Goal: Information Seeking & Learning: Learn about a topic

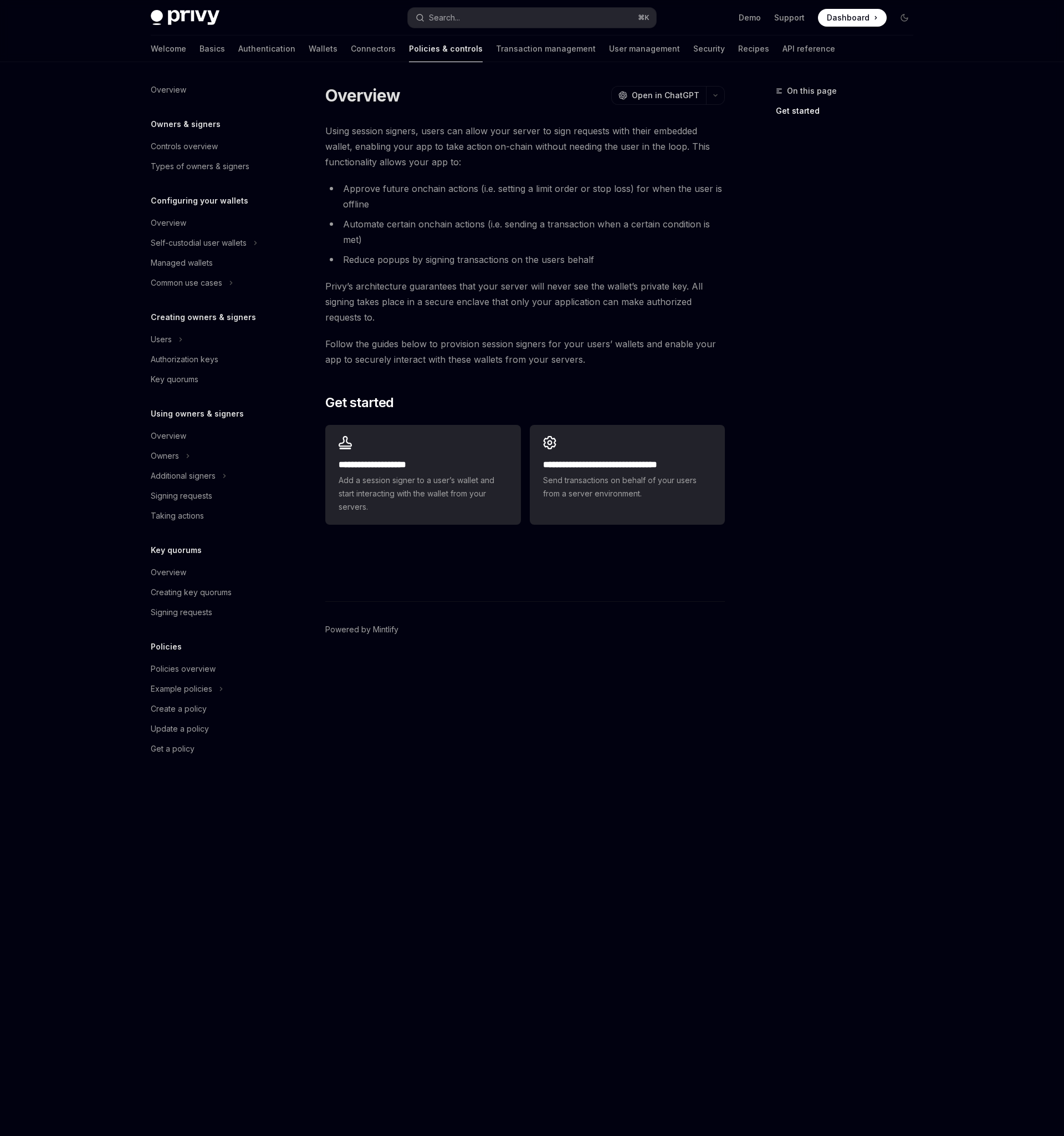
click at [797, 379] on div "On this page Get started" at bounding box center [838, 610] width 168 height 1051
click at [597, 298] on span "Privy’s architecture guarantees that your server will never see the wallet’s pr…" at bounding box center [525, 301] width 400 height 46
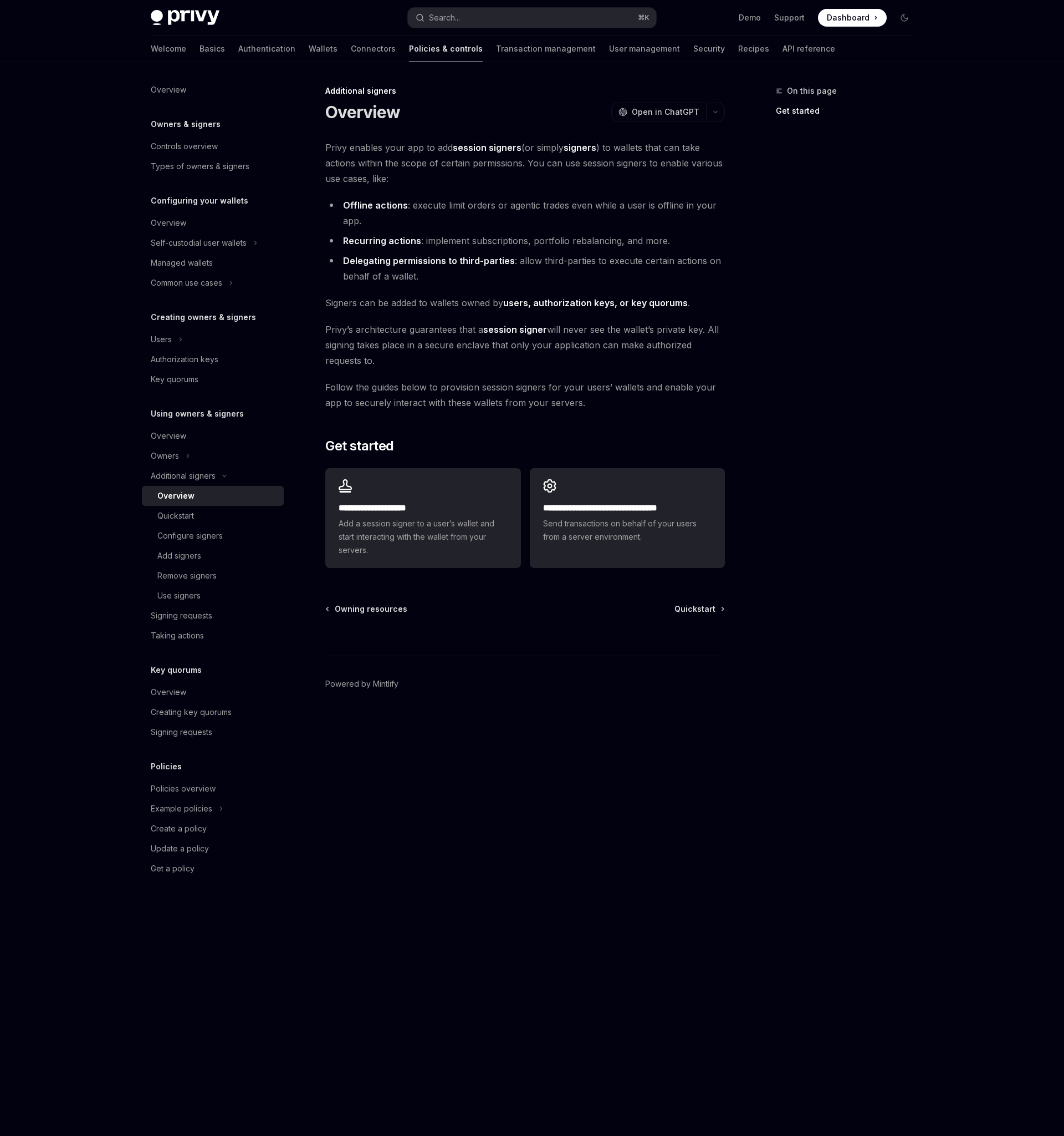
click at [729, 348] on div "**********" at bounding box center [532, 598] width 780 height 1073
click at [438, 280] on li "Delegating permissions to third-parties : allow third-parties to execute certai…" at bounding box center [525, 268] width 400 height 31
click at [170, 435] on div "Overview" at bounding box center [169, 436] width 36 height 13
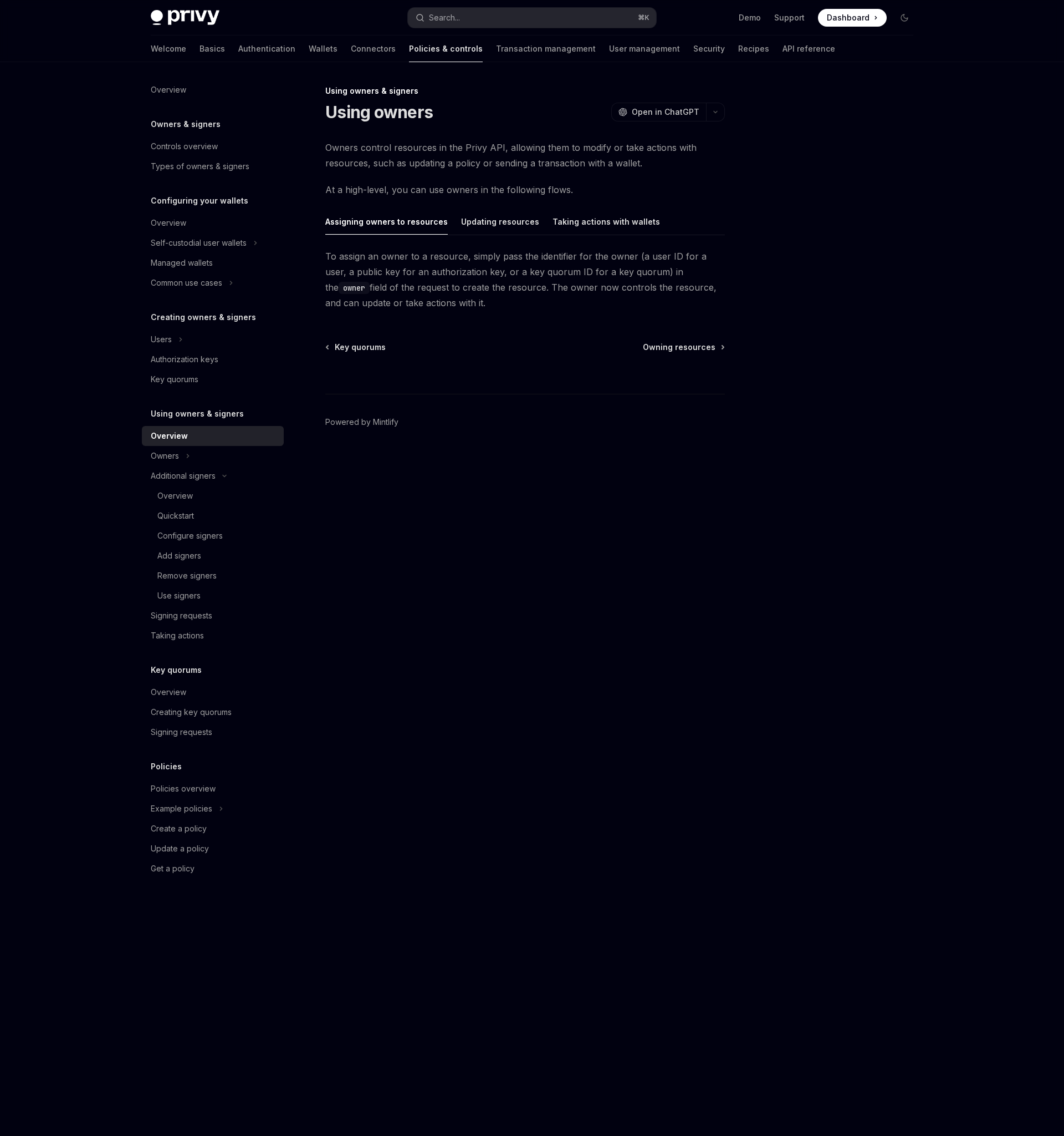
click at [446, 262] on span "To assign an owner to a resource, simply pass the identifier for the owner (a u…" at bounding box center [525, 280] width 400 height 62
click at [509, 228] on div "Updating resources" at bounding box center [500, 221] width 78 height 26
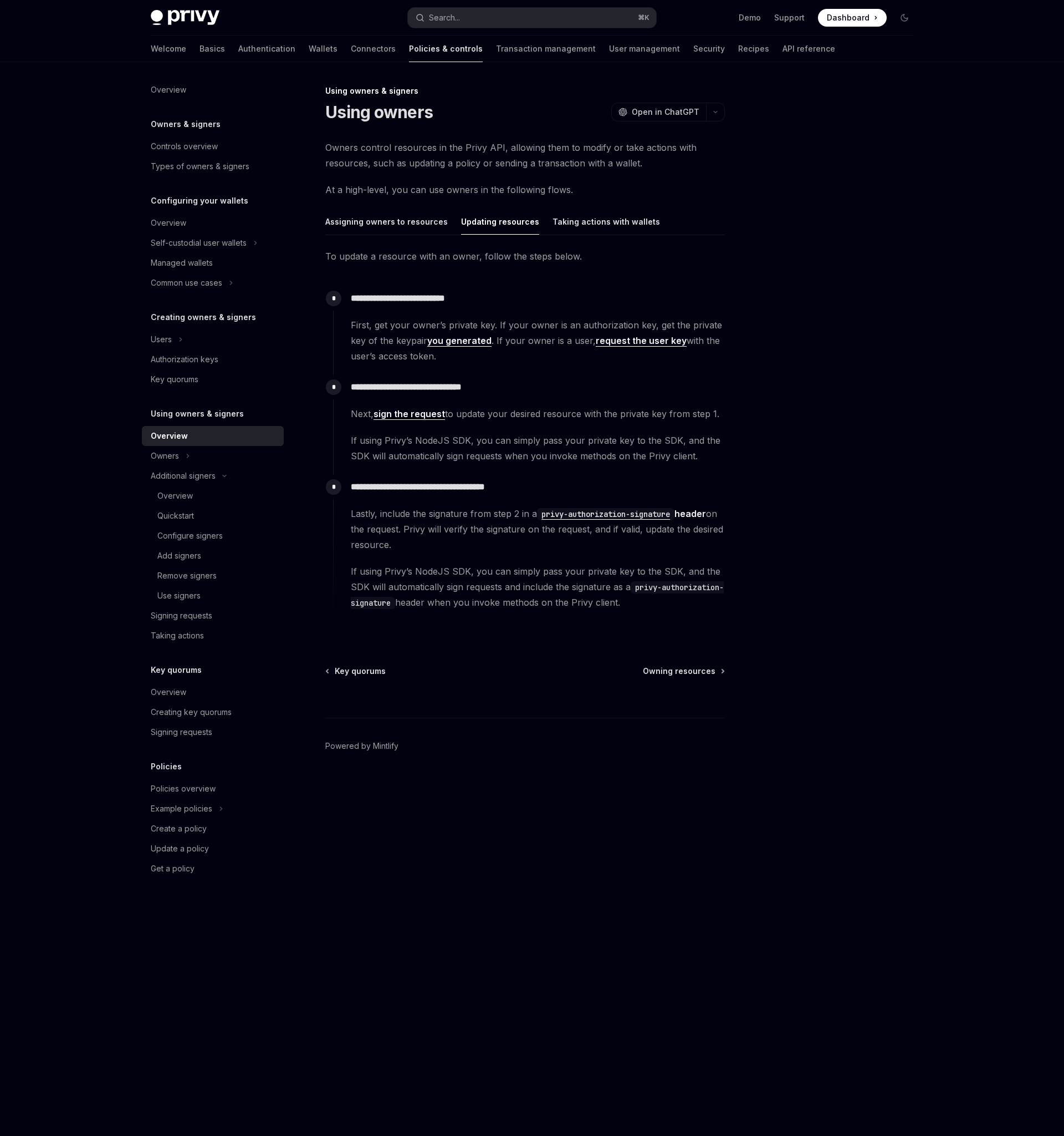
click at [531, 293] on p "**********" at bounding box center [538, 298] width 374 height 15
click at [530, 323] on span "First, get your owner’s private key. If your owner is an authorization key, get…" at bounding box center [538, 340] width 374 height 46
click at [519, 272] on div "**********" at bounding box center [525, 442] width 400 height 386
click at [545, 337] on span "First, get your owner’s private key. If your owner is an authorization key, get…" at bounding box center [538, 340] width 374 height 46
click at [574, 224] on div "Taking actions with wallets" at bounding box center [606, 221] width 107 height 26
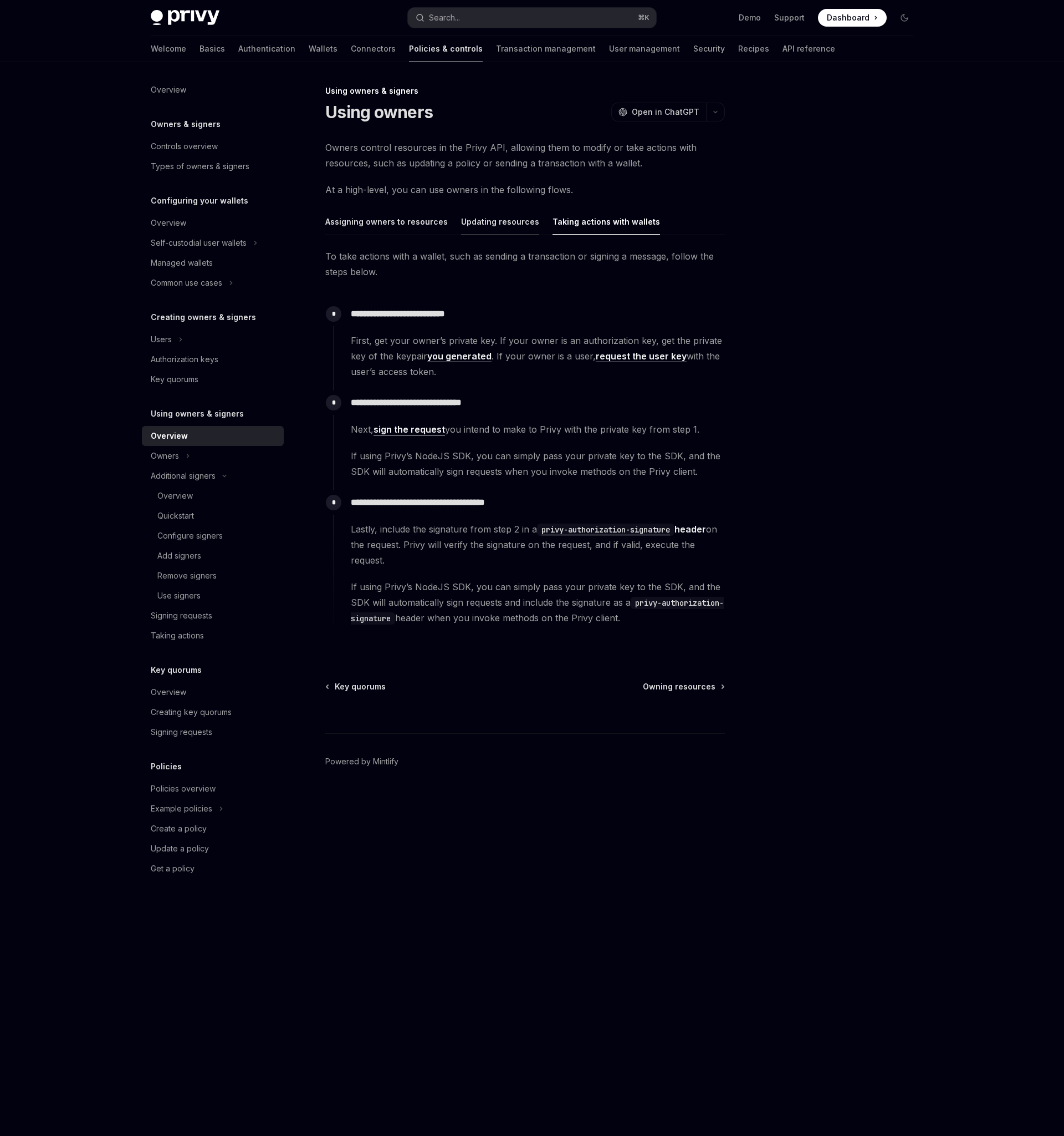
click at [503, 228] on div "Updating resources" at bounding box center [500, 221] width 78 height 26
type textarea "*"
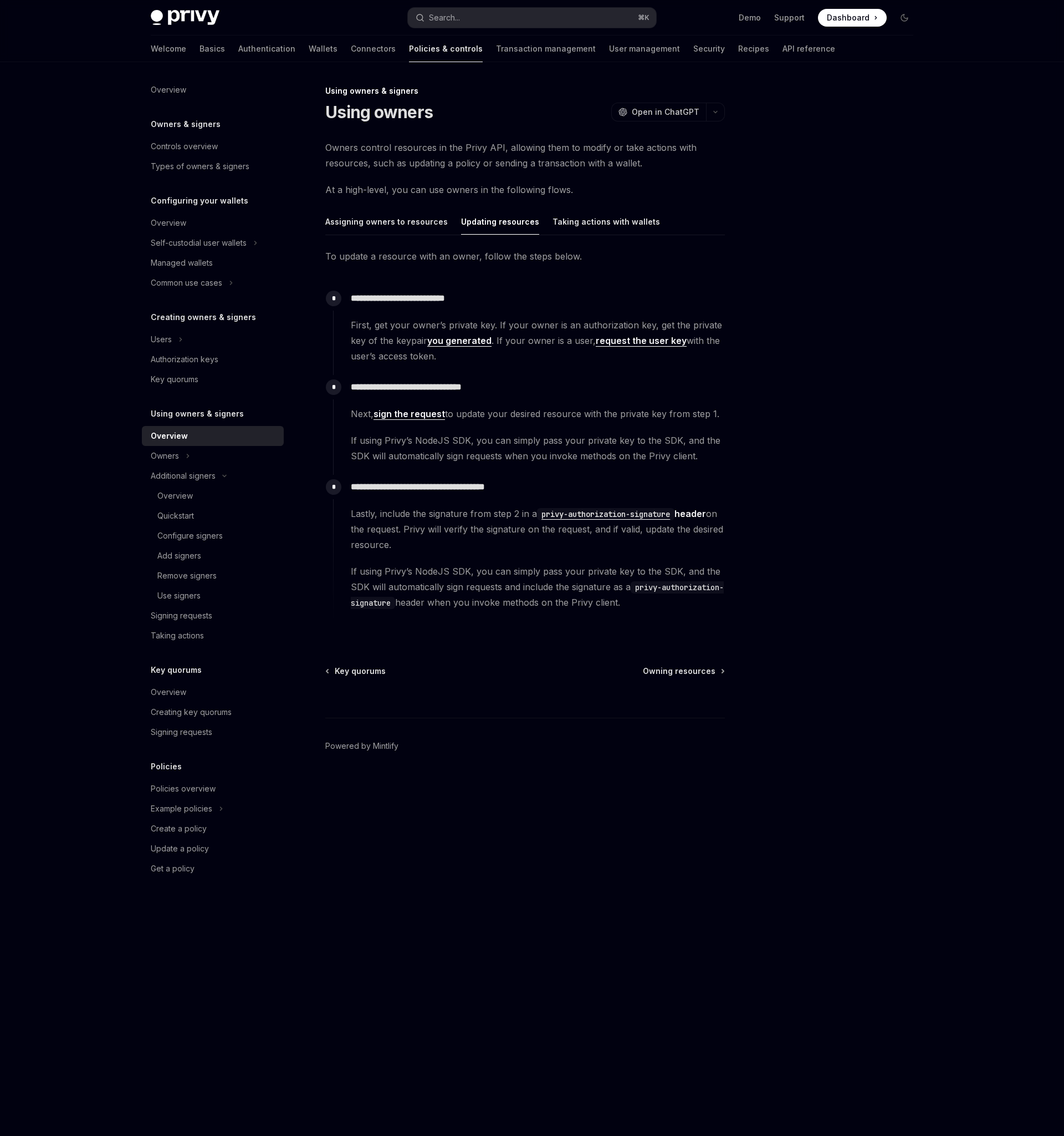
click at [529, 873] on div "**********" at bounding box center [421, 610] width 612 height 1051
click at [449, 20] on div "Search..." at bounding box center [445, 18] width 31 height 13
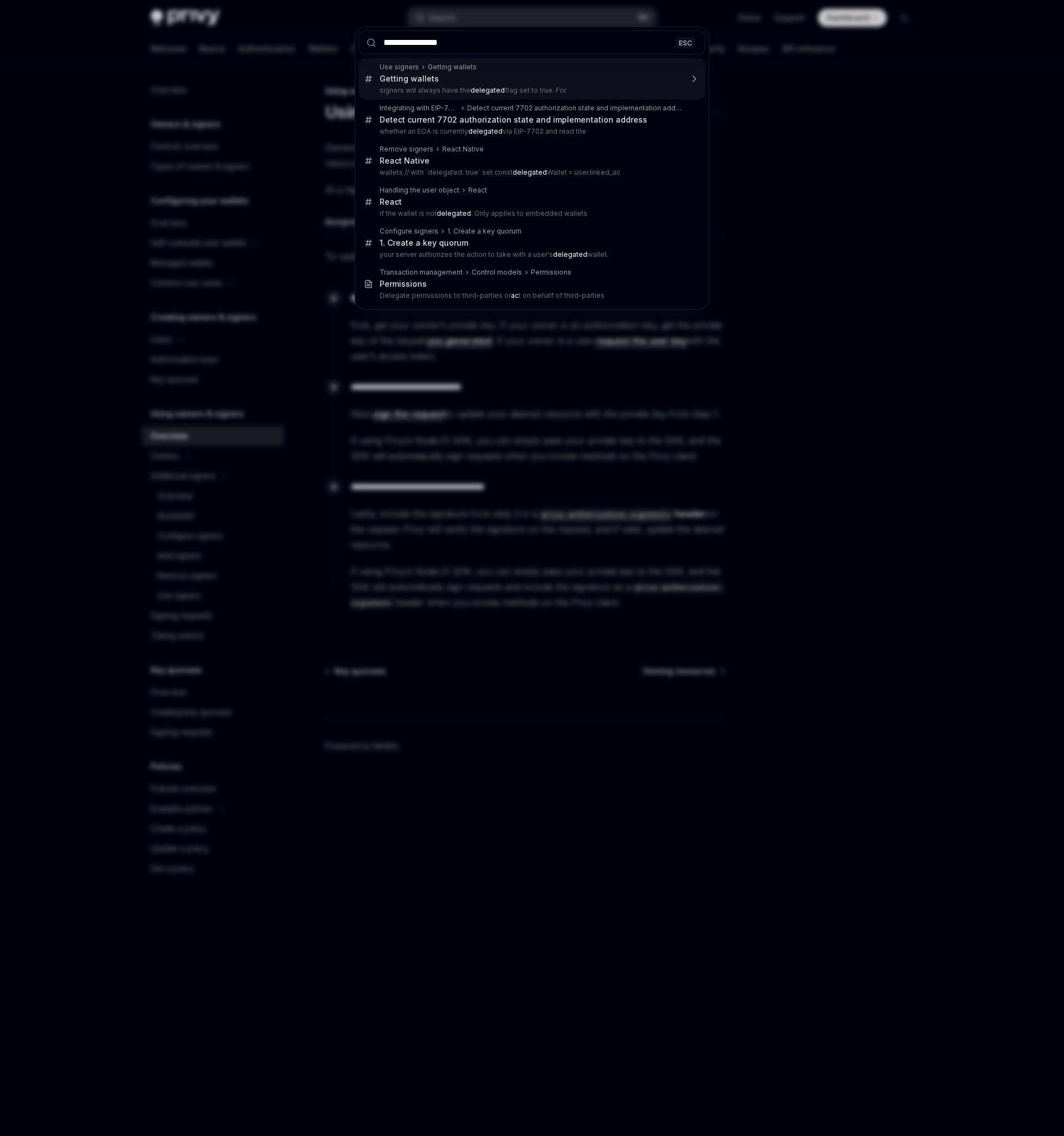
type input "**********"
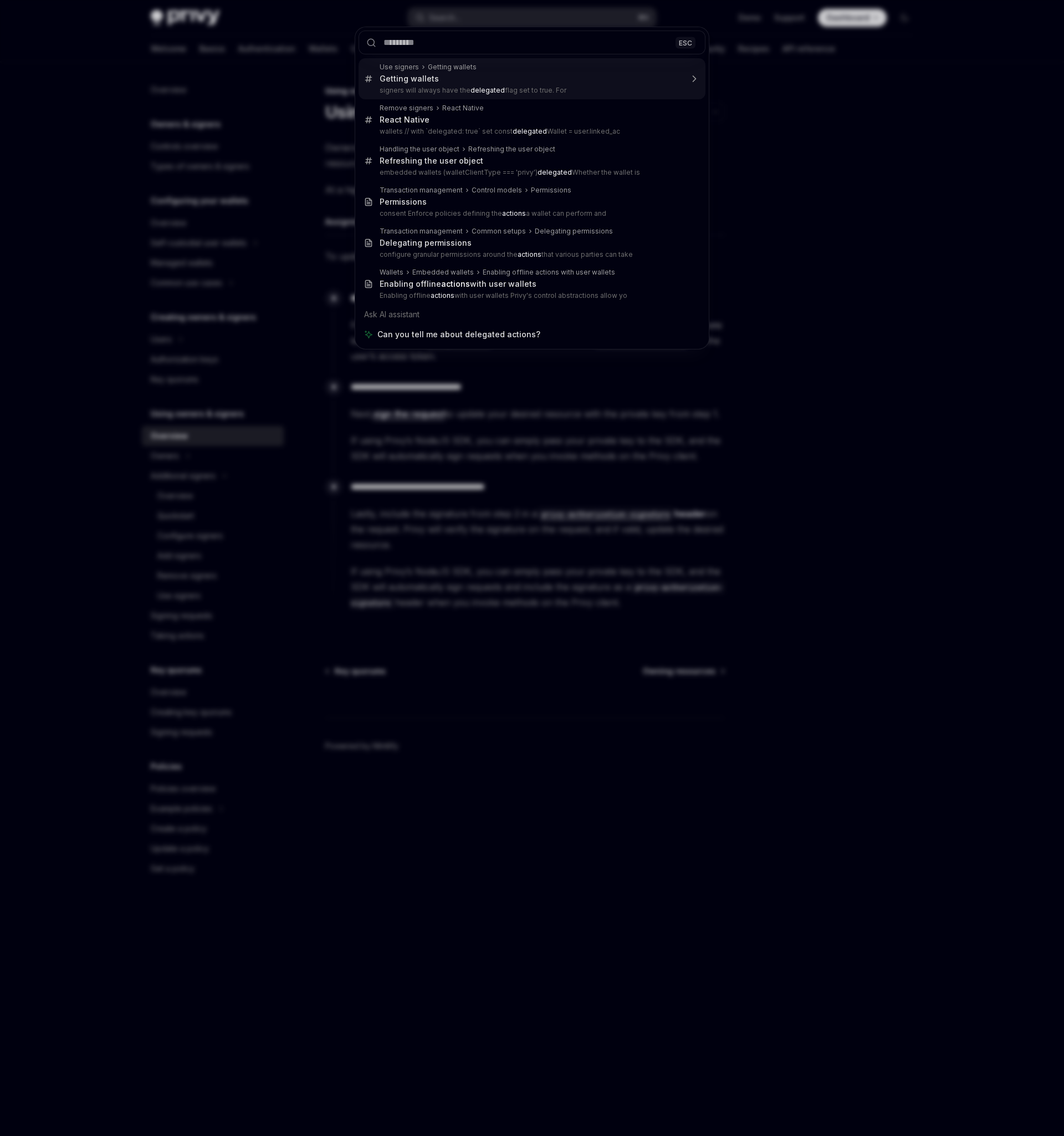
type textarea "*"
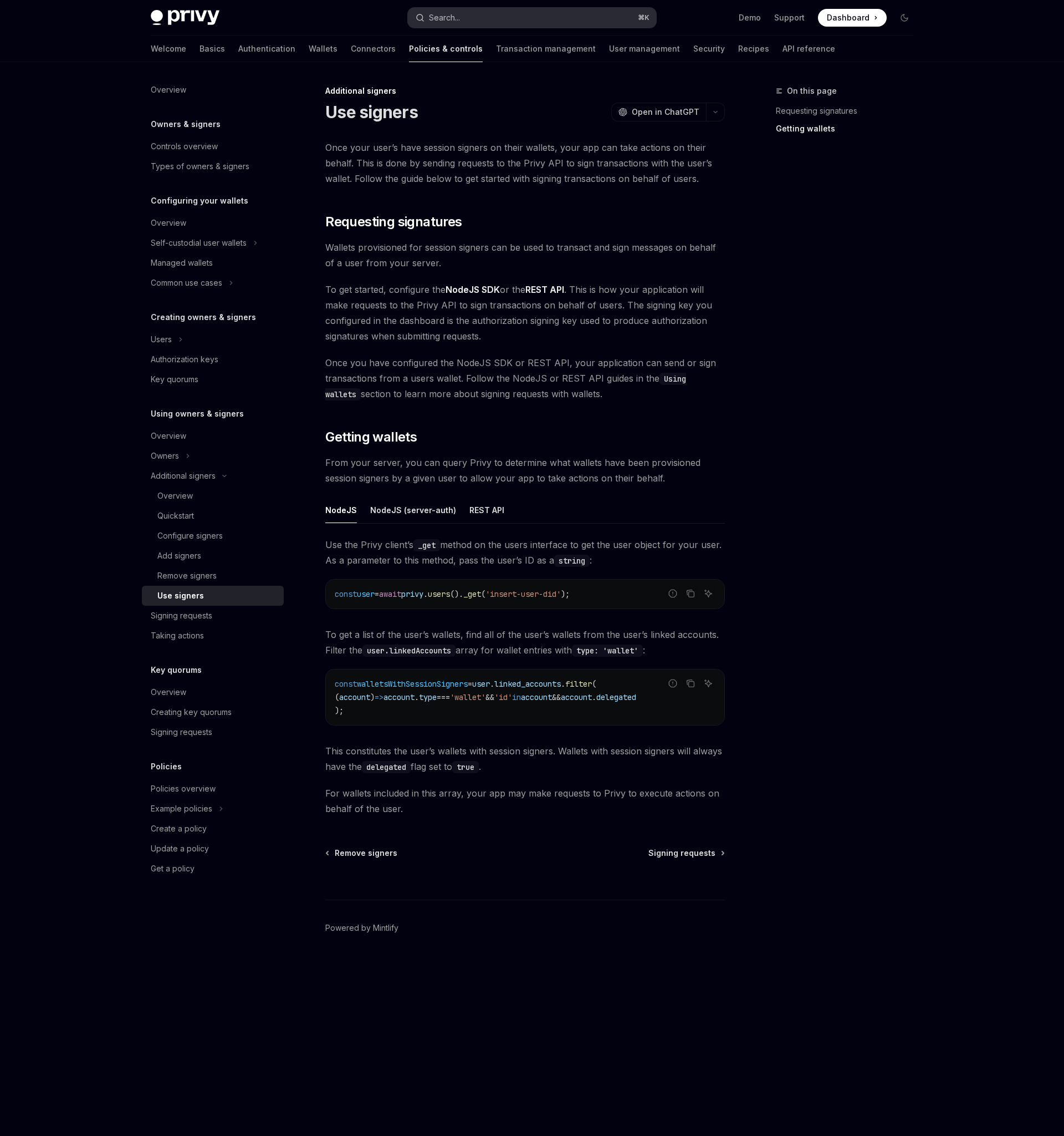
click at [475, 12] on button "Search... ⌘ K" at bounding box center [532, 18] width 249 height 20
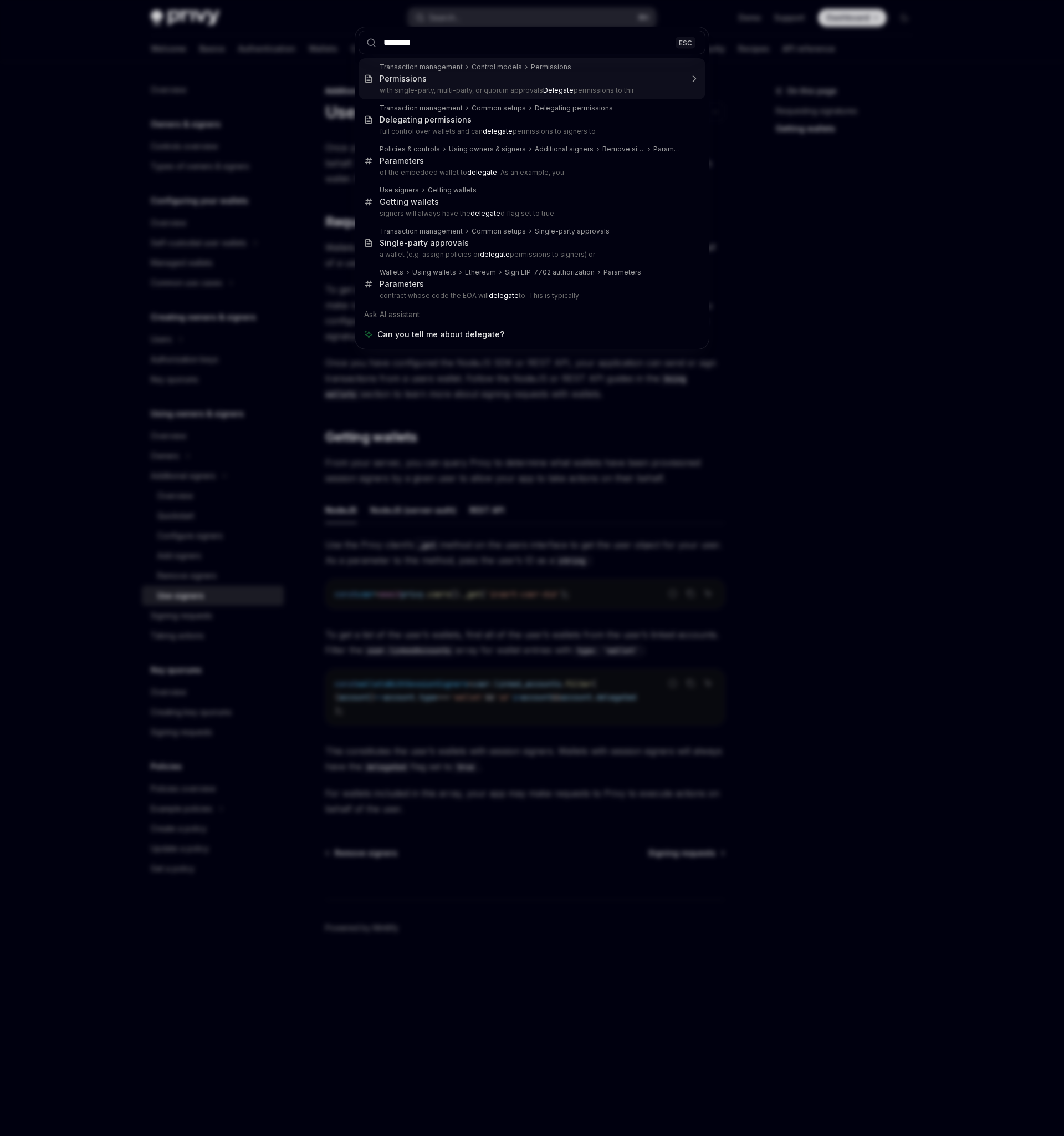
type input "*********"
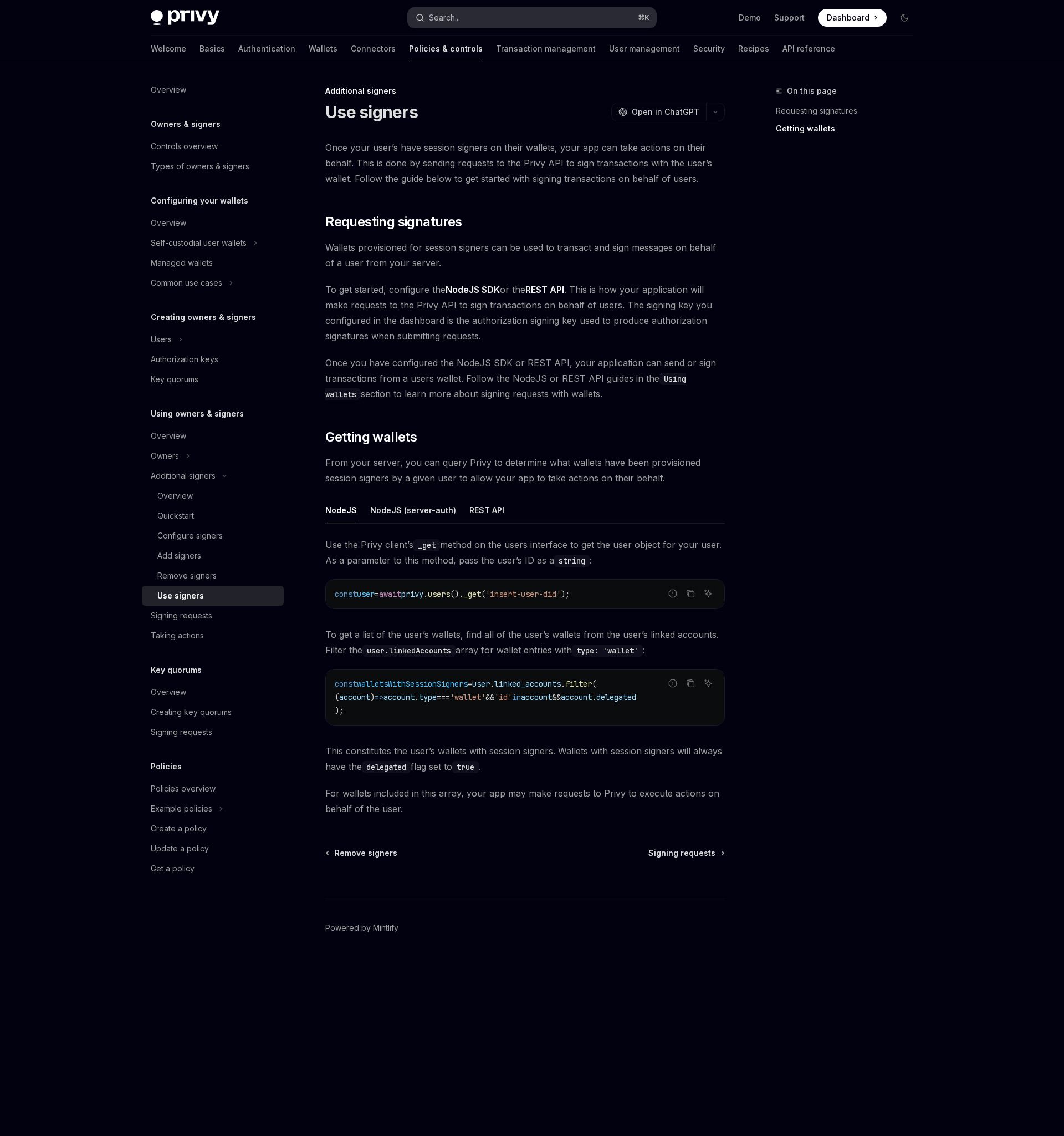
click at [483, 15] on button "Search... ⌘ K" at bounding box center [532, 18] width 249 height 20
click at [410, 301] on span "To get started, configure the NodeJS SDK or the REST API . This is how your app…" at bounding box center [525, 312] width 400 height 62
click at [198, 561] on div "Add signers" at bounding box center [180, 555] width 44 height 13
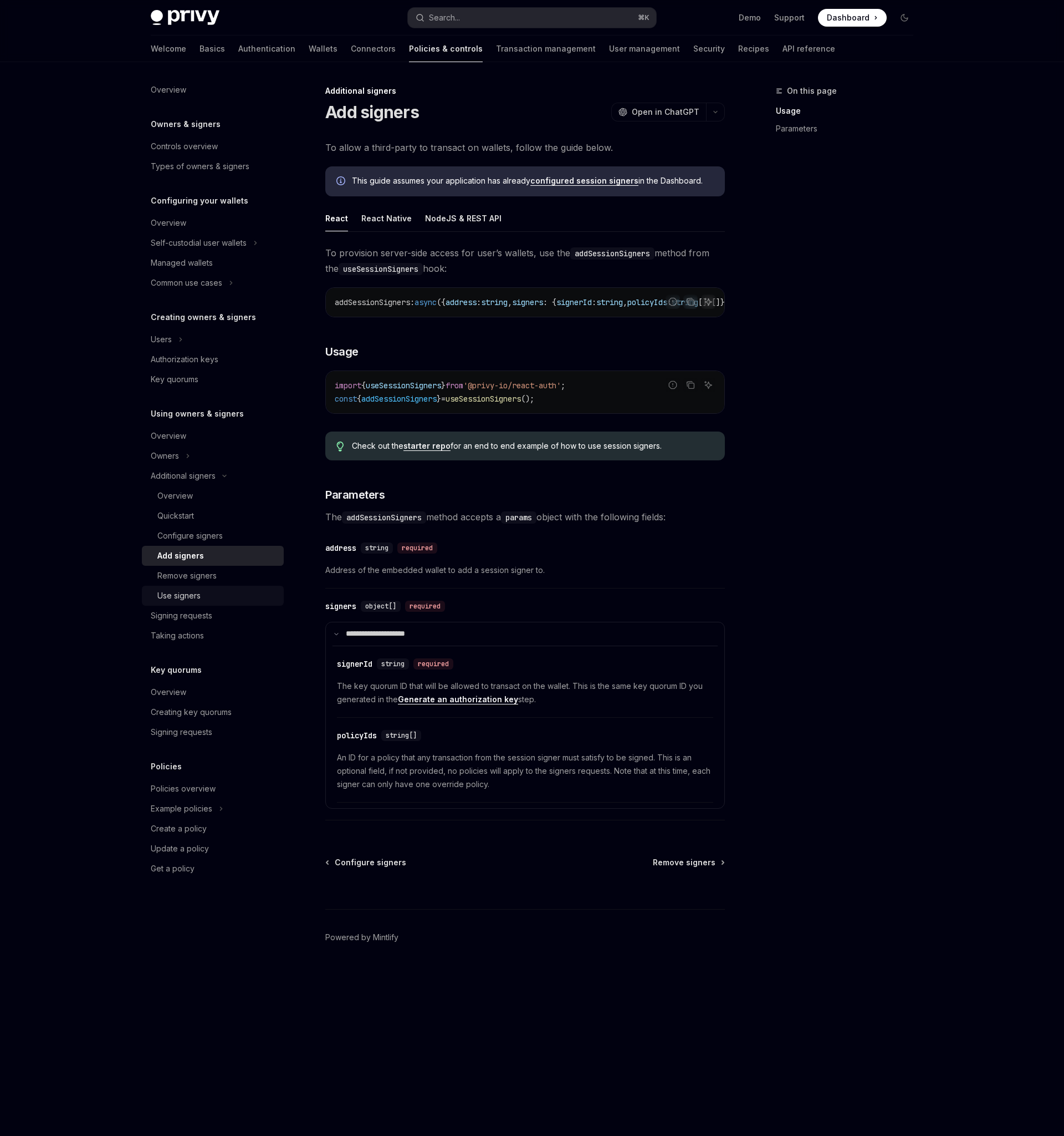
click at [187, 600] on div "Use signers" at bounding box center [179, 595] width 43 height 13
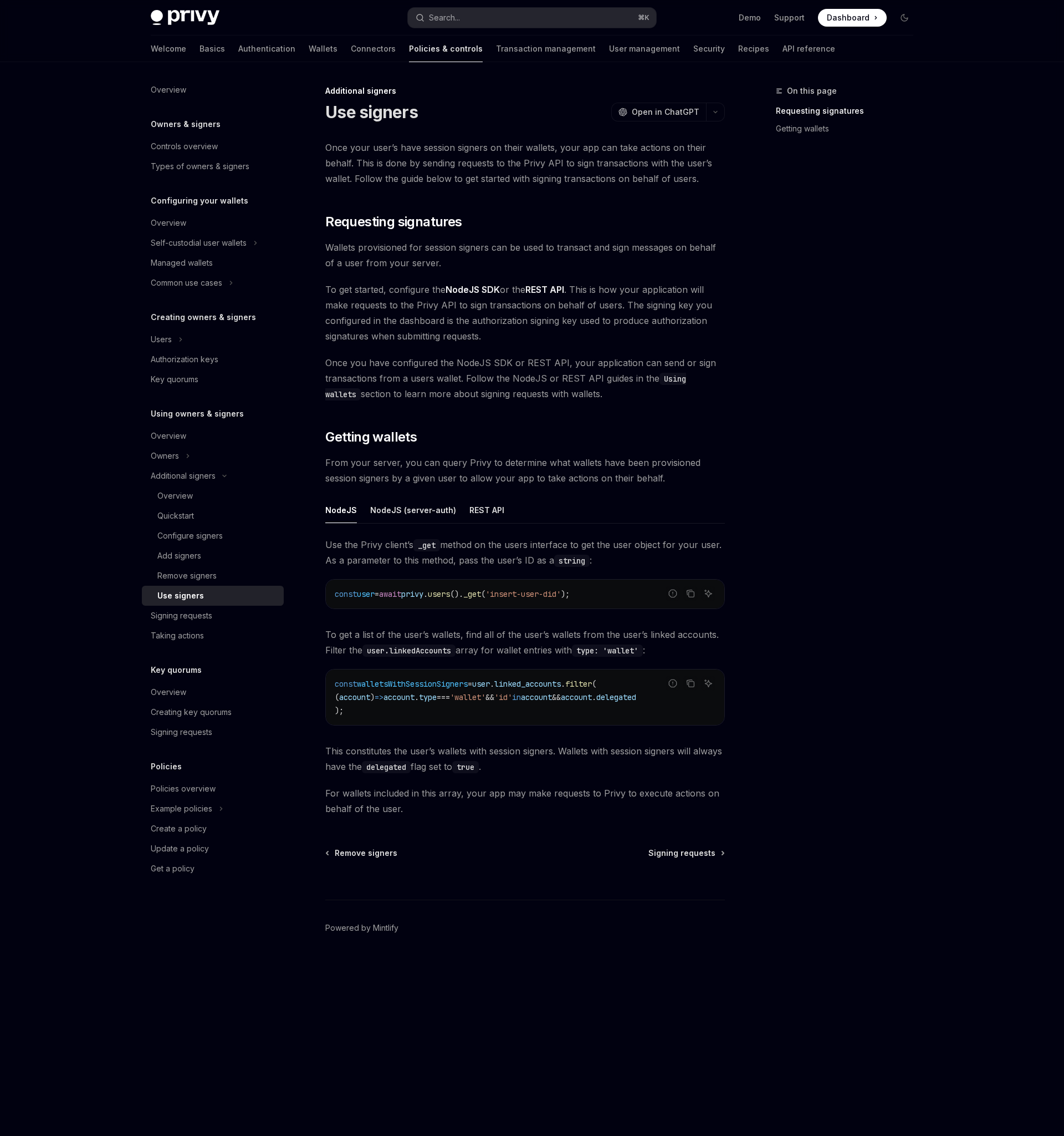
click at [605, 470] on span "From your server, you can query Privy to determine what wallets have been provi…" at bounding box center [525, 470] width 400 height 31
click at [559, 441] on h2 "​ Getting wallets" at bounding box center [525, 437] width 400 height 18
click at [534, 436] on h2 "​ Getting wallets" at bounding box center [525, 437] width 400 height 18
click at [488, 462] on span "From your server, you can query Privy to determine what wallets have been provi…" at bounding box center [525, 470] width 400 height 31
click at [649, 379] on span "Once you have configured the NodeJS SDK or REST API, your application can send …" at bounding box center [525, 377] width 400 height 46
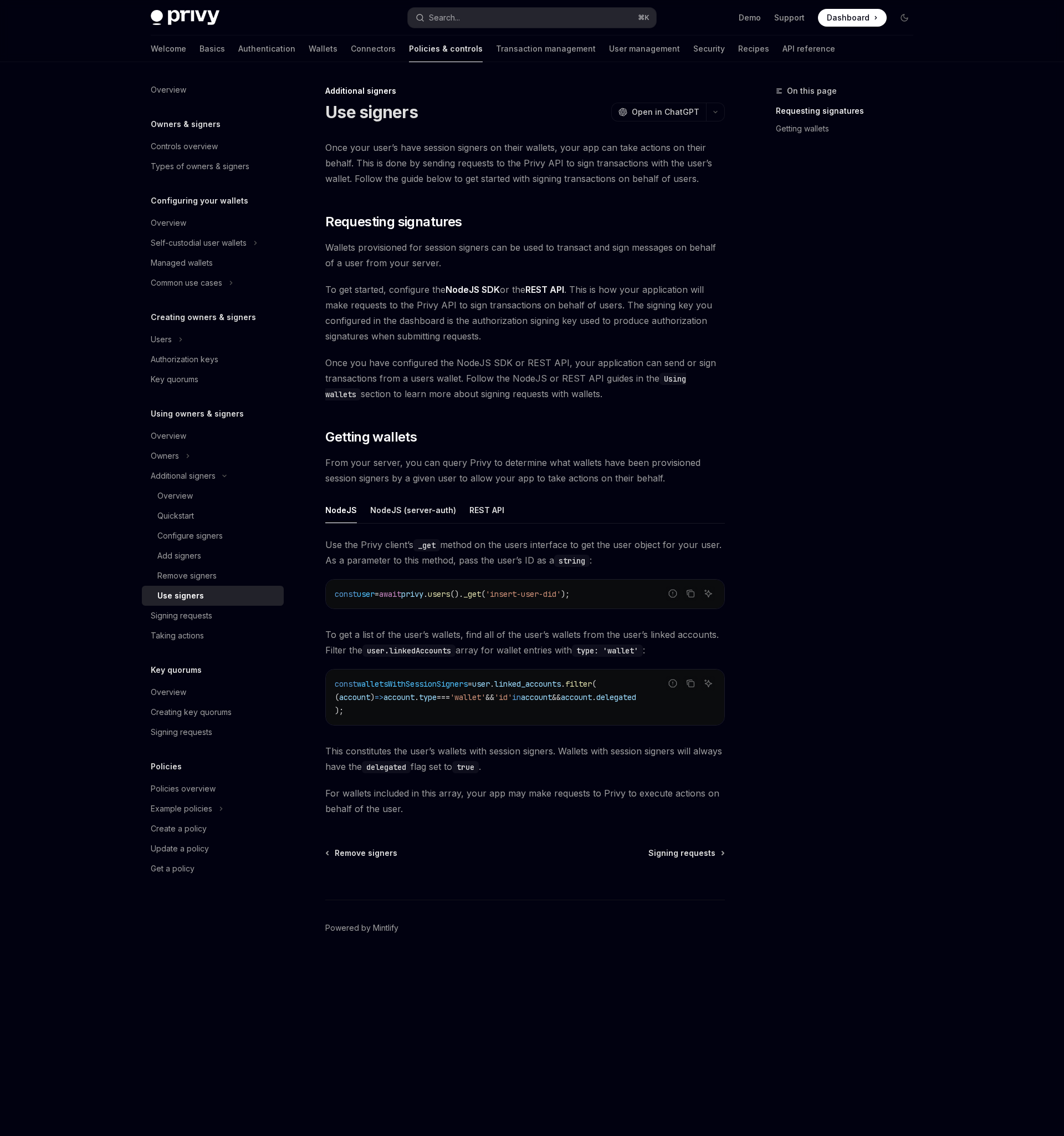
click at [834, 455] on div "On this page Requesting signatures Getting wallets" at bounding box center [838, 610] width 168 height 1051
click at [177, 499] on div "Overview" at bounding box center [176, 496] width 36 height 13
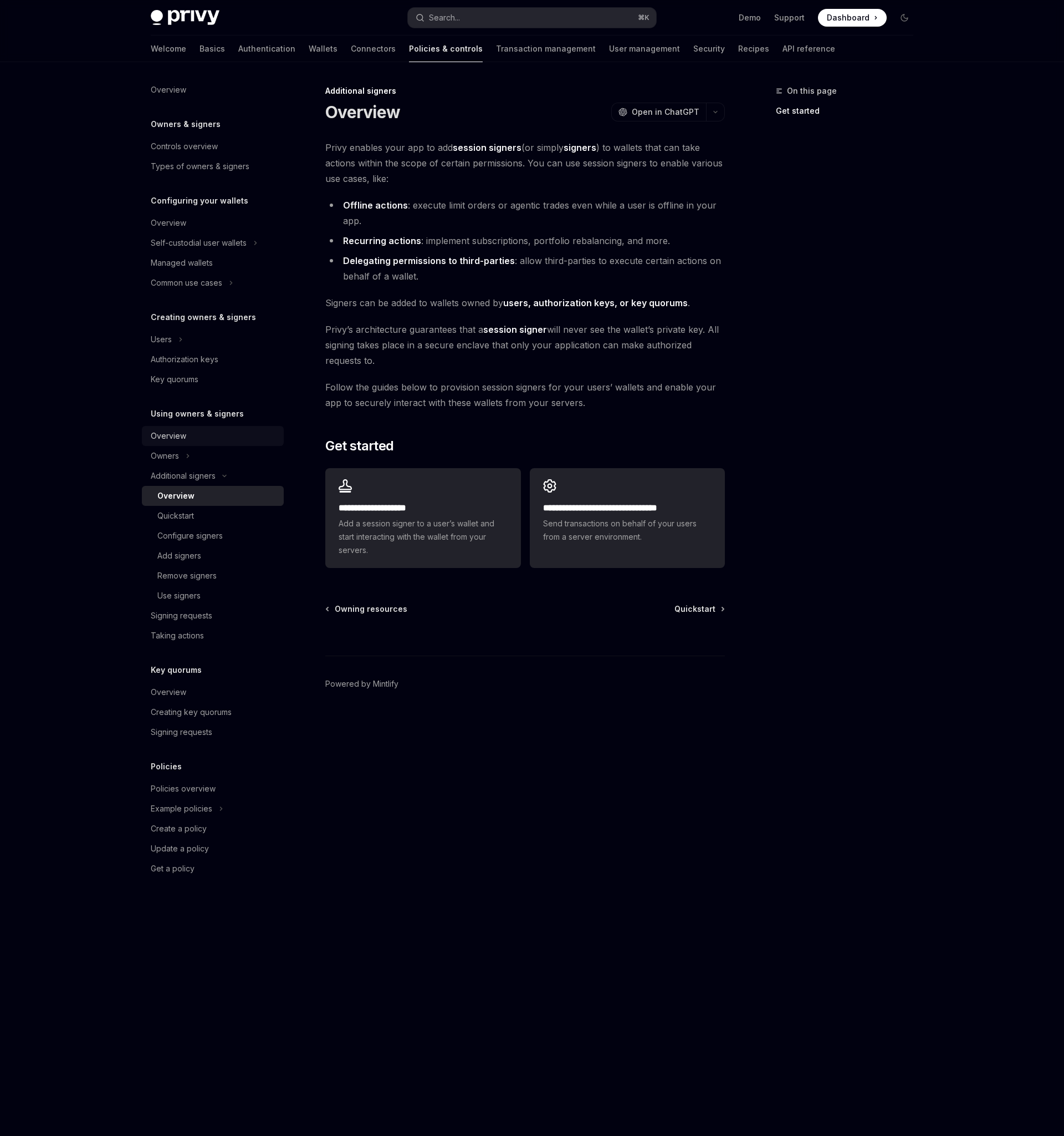
click at [174, 434] on div "Overview" at bounding box center [169, 436] width 36 height 13
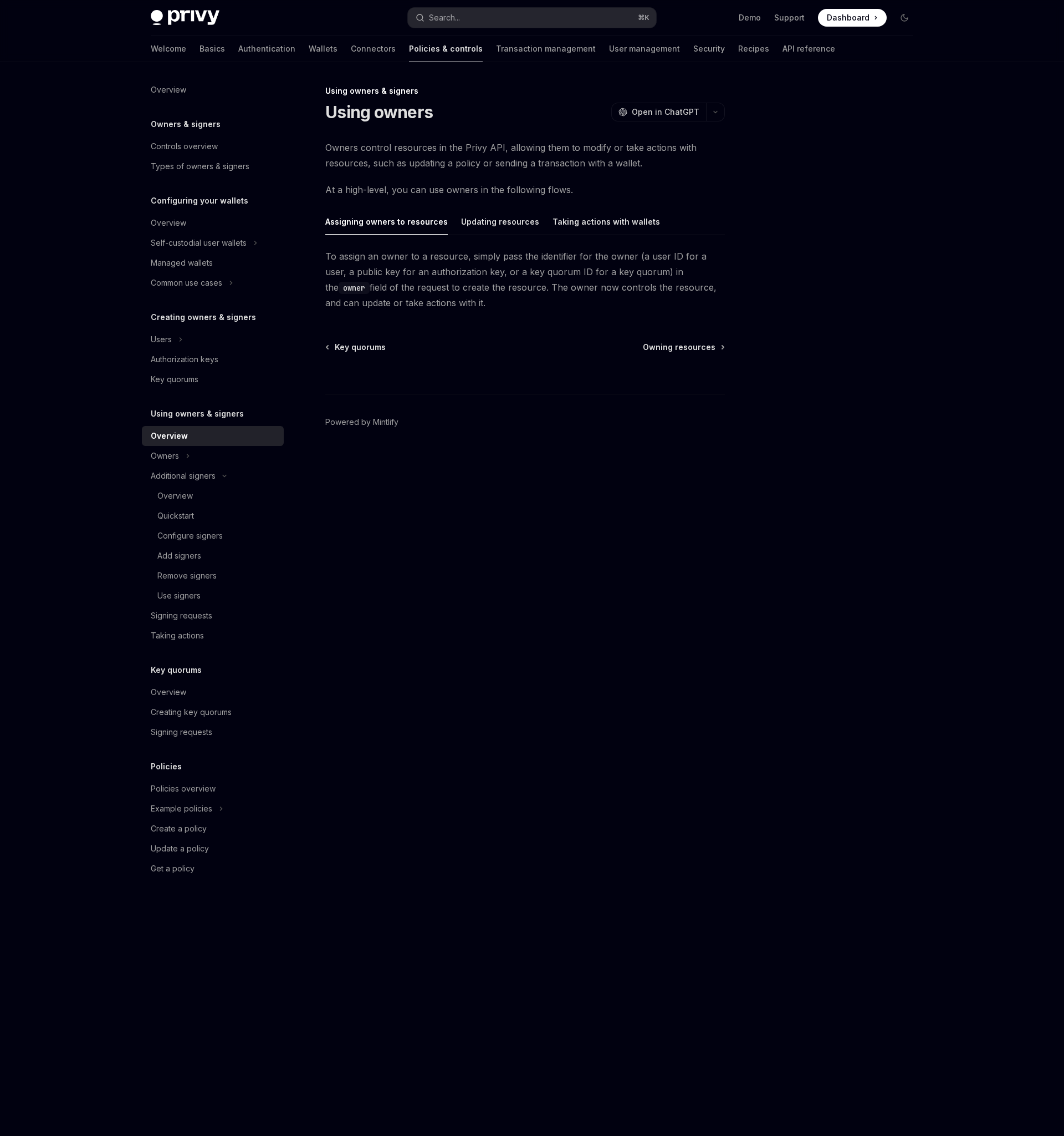
click at [533, 250] on span "To assign an owner to a resource, simply pass the identifier for the owner (a u…" at bounding box center [525, 280] width 400 height 62
click at [496, 226] on div "Updating resources" at bounding box center [500, 221] width 78 height 26
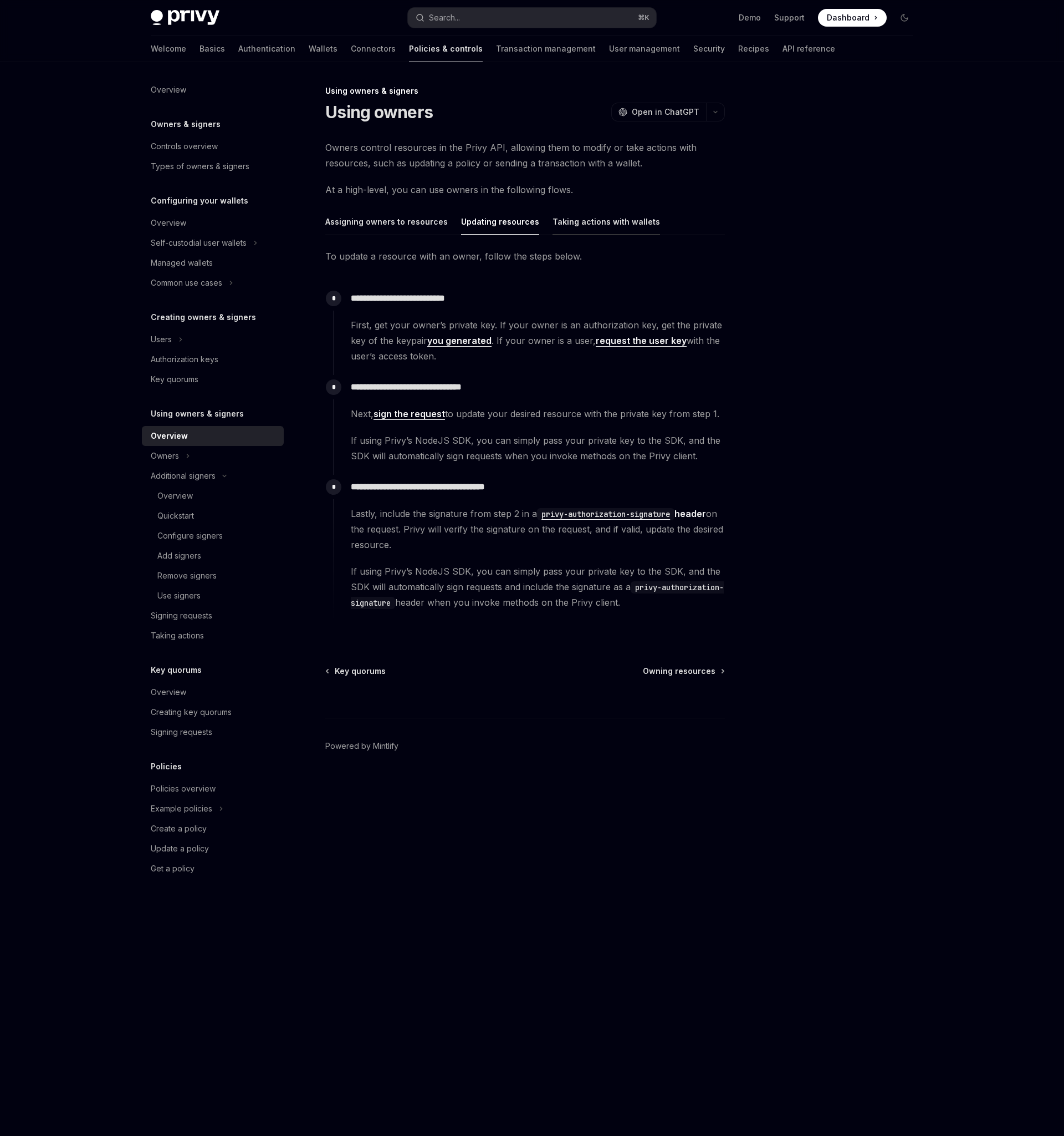
click at [599, 224] on div "Taking actions with wallets" at bounding box center [606, 221] width 107 height 26
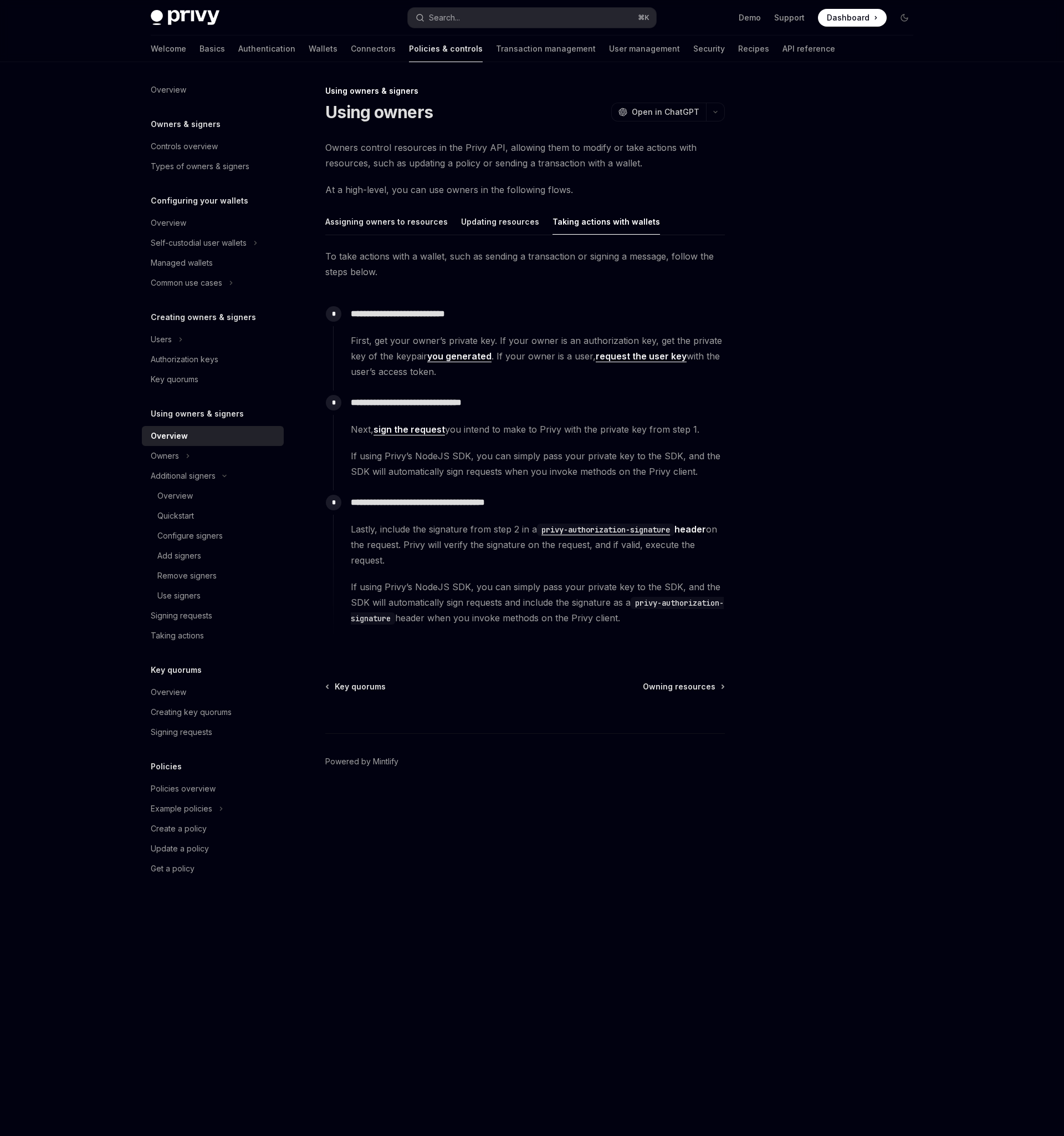
click at [592, 371] on span "First, get your owner’s private key. If your owner is an authorization key, get…" at bounding box center [538, 355] width 374 height 46
click at [538, 331] on div "**********" at bounding box center [529, 340] width 392 height 77
click at [480, 220] on div "Updating resources" at bounding box center [500, 221] width 78 height 26
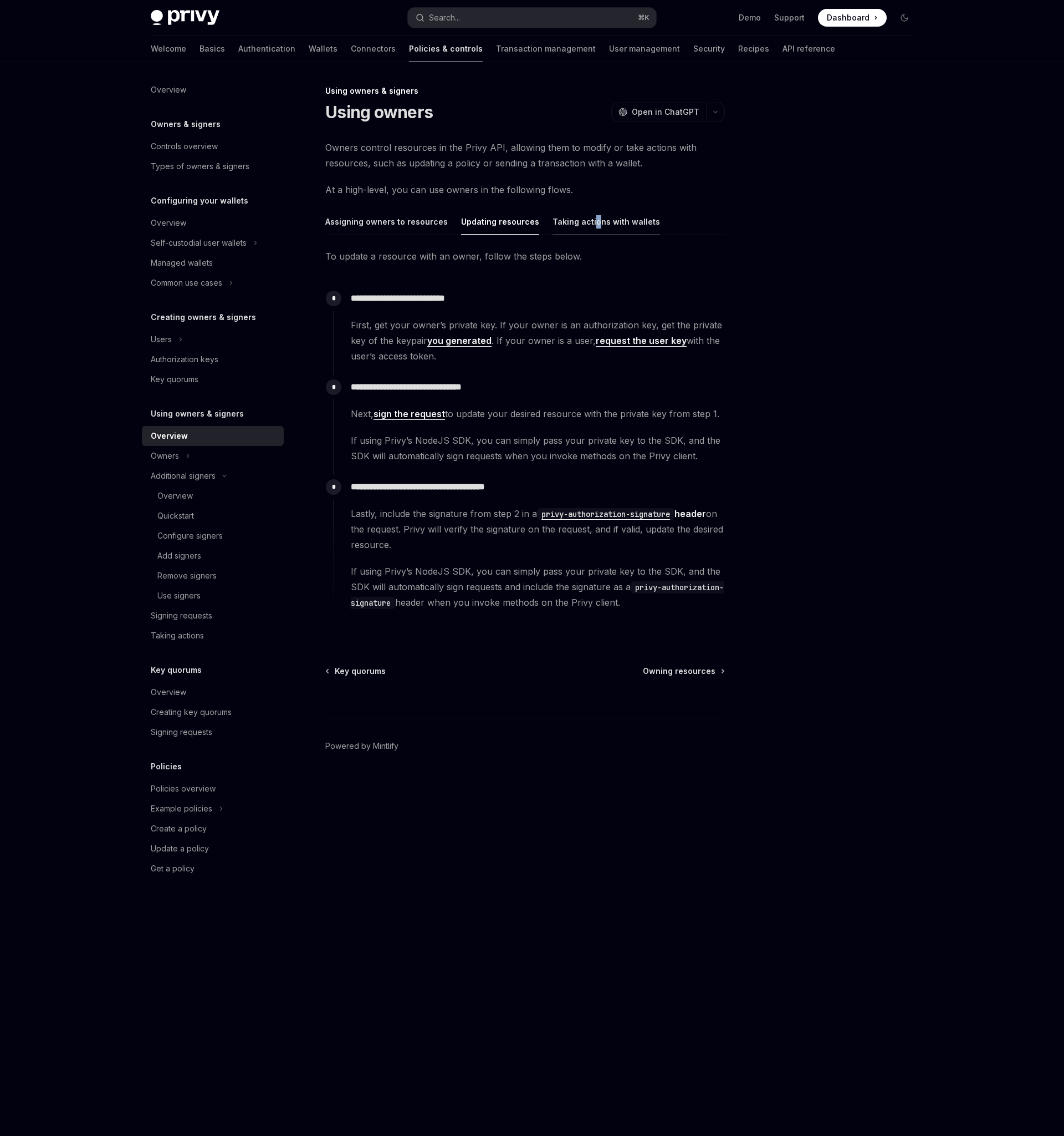
click at [585, 228] on div "Taking actions with wallets" at bounding box center [606, 221] width 107 height 26
type textarea "*"
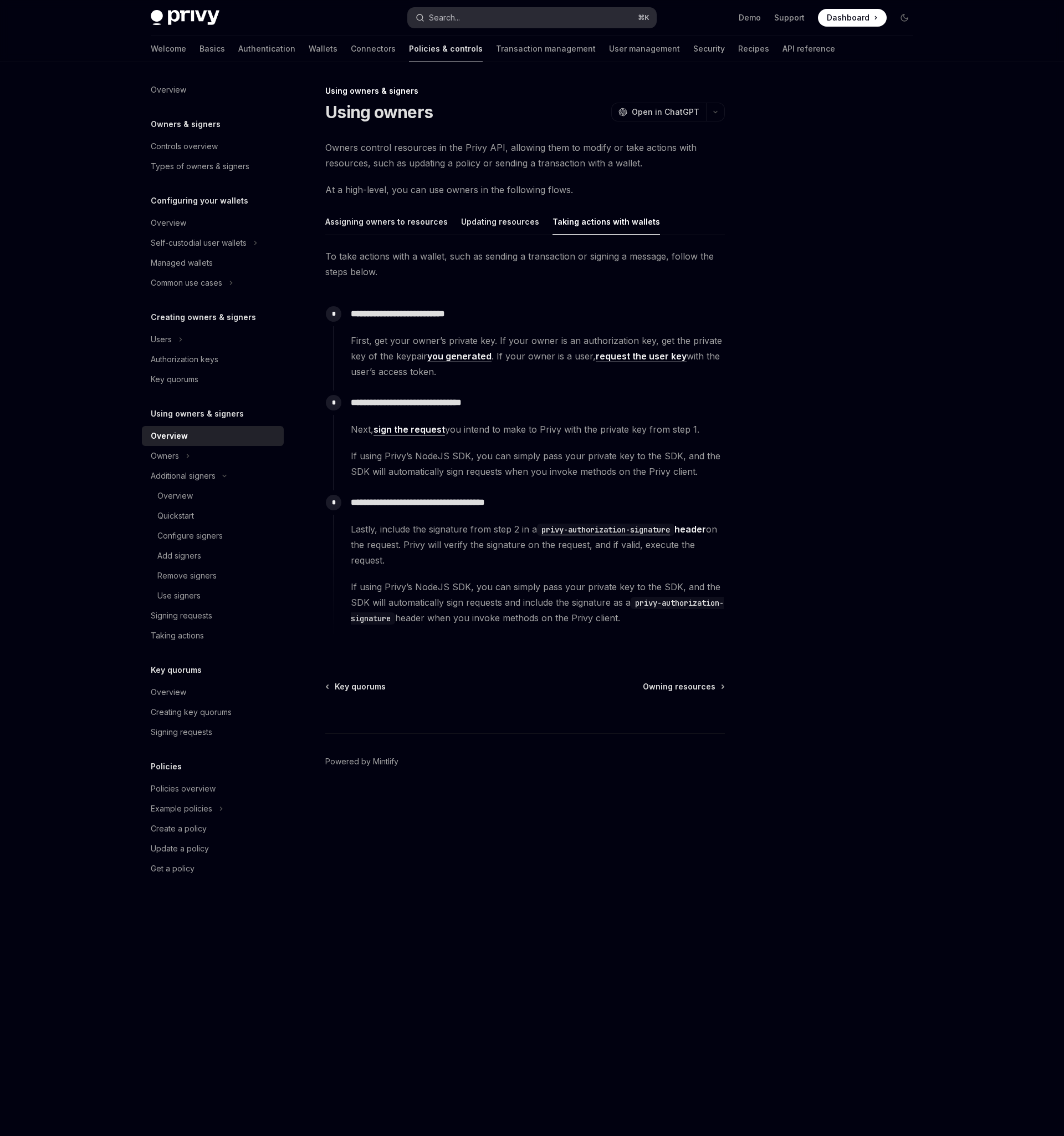
click at [504, 20] on button "Search... ⌘ K" at bounding box center [532, 18] width 249 height 20
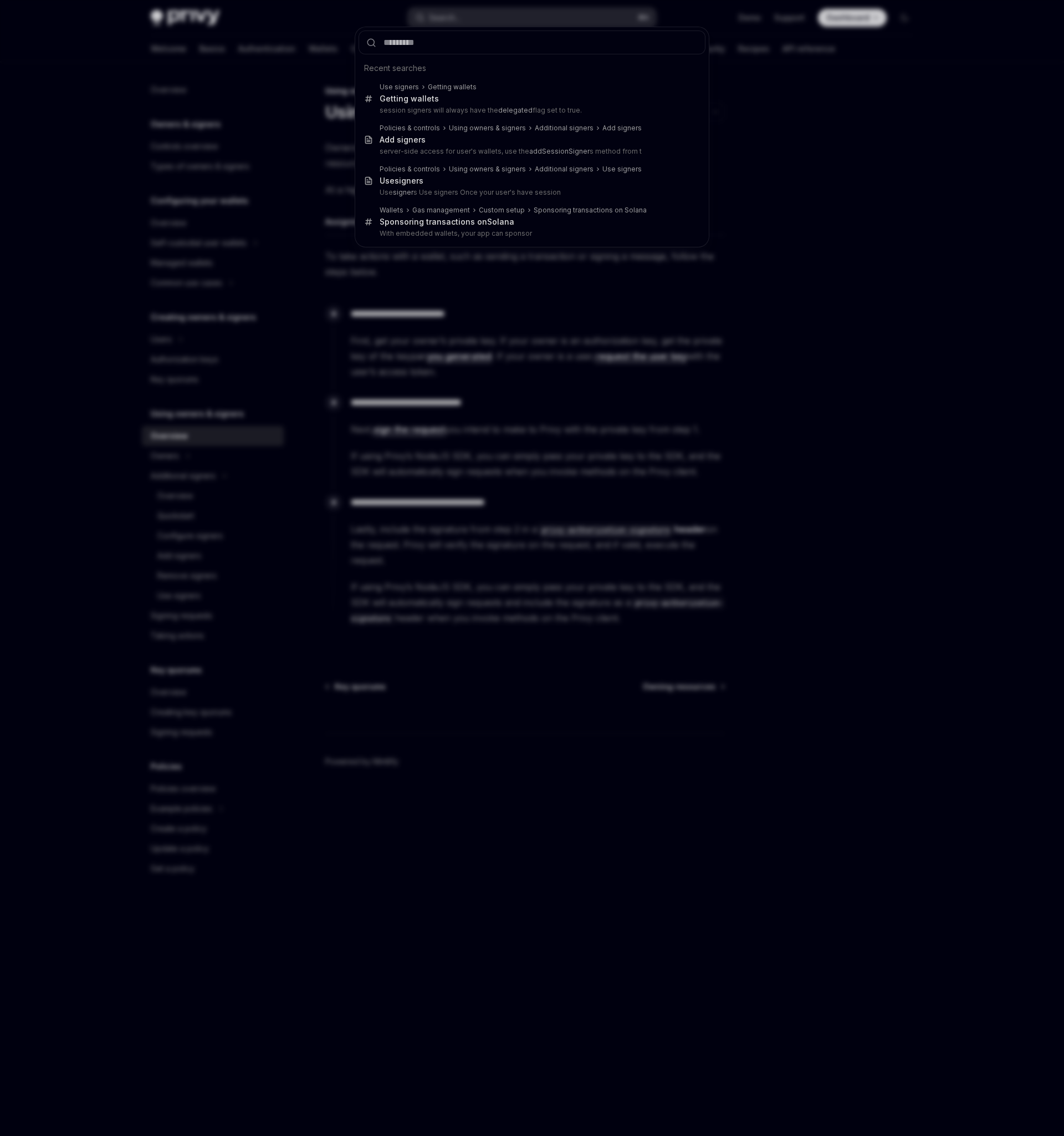
click at [504, 20] on div "Recent searches Use signers Getting wallets Getting wallets session signers wil…" at bounding box center [532, 568] width 1064 height 1136
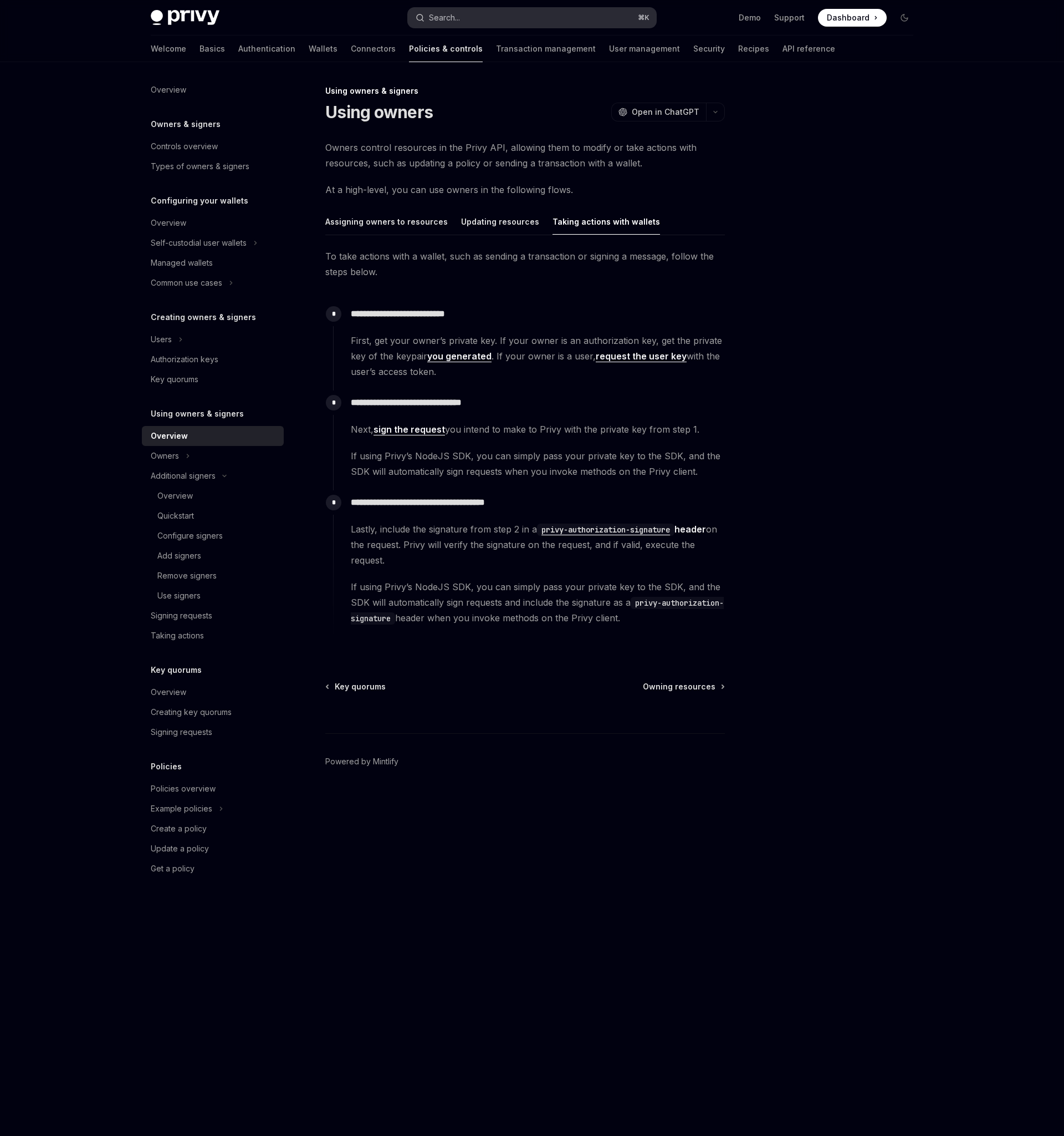
click at [476, 17] on button "Search... ⌘ K" at bounding box center [532, 18] width 249 height 20
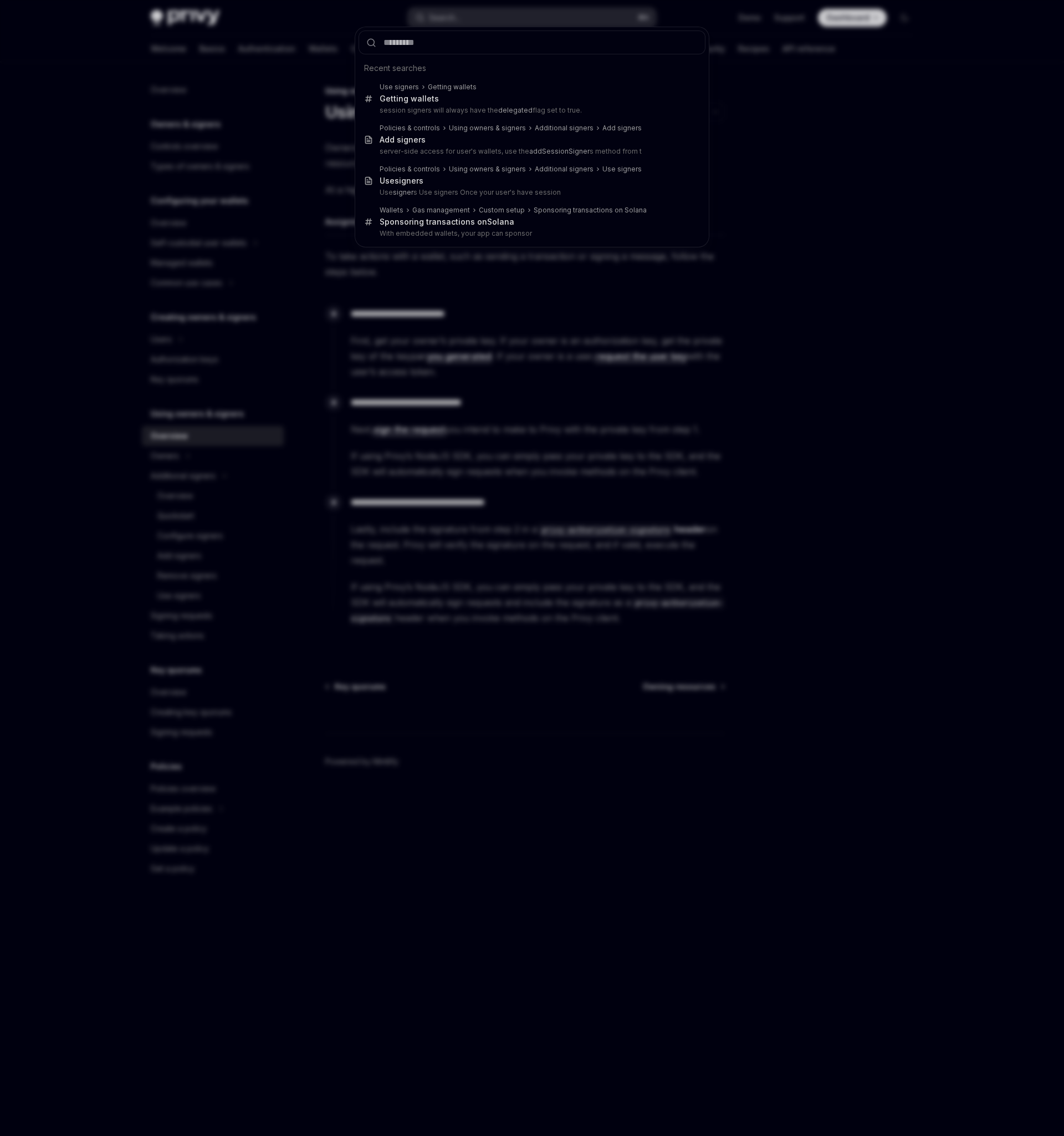
type input "**********"
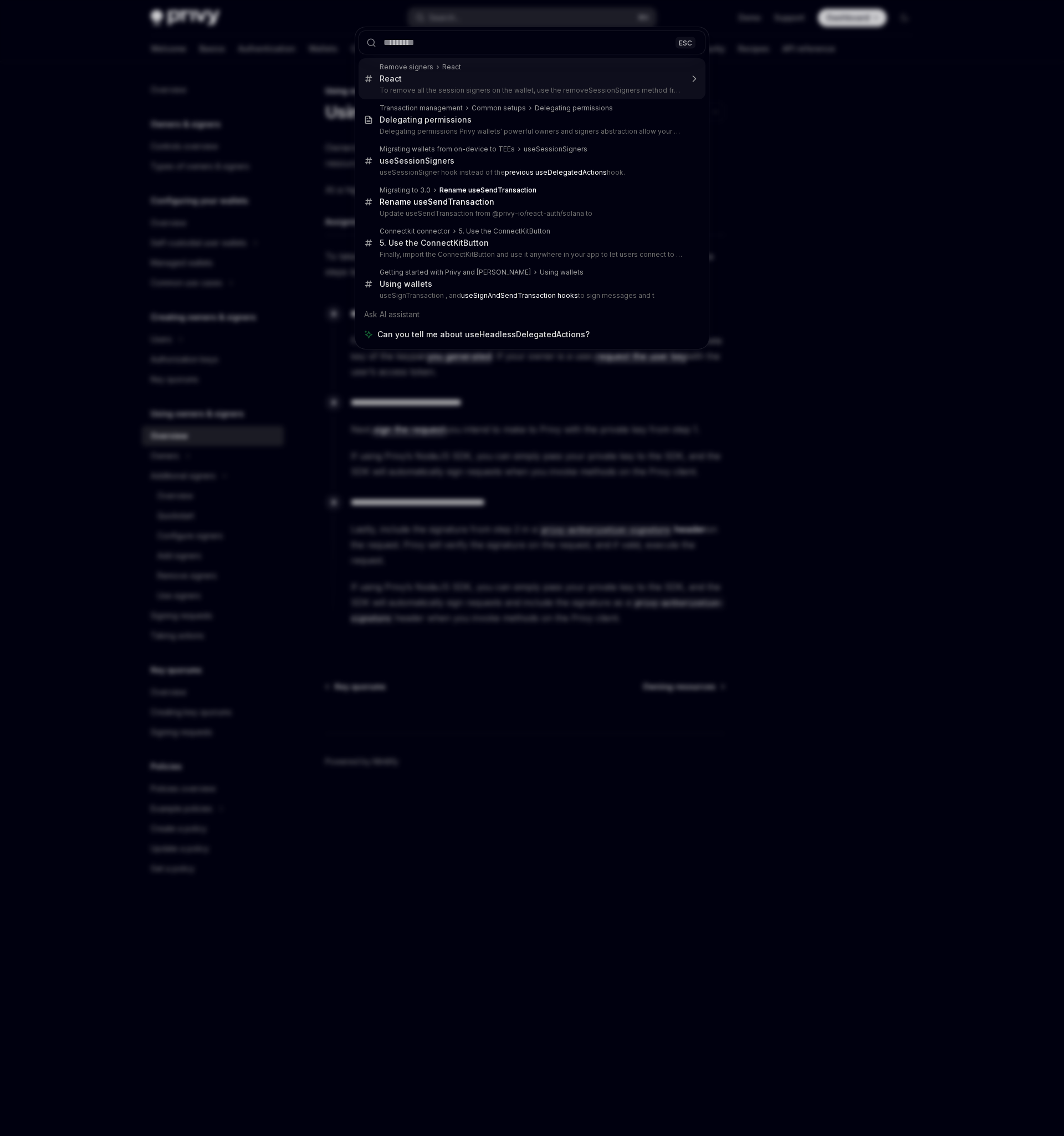
type textarea "*"
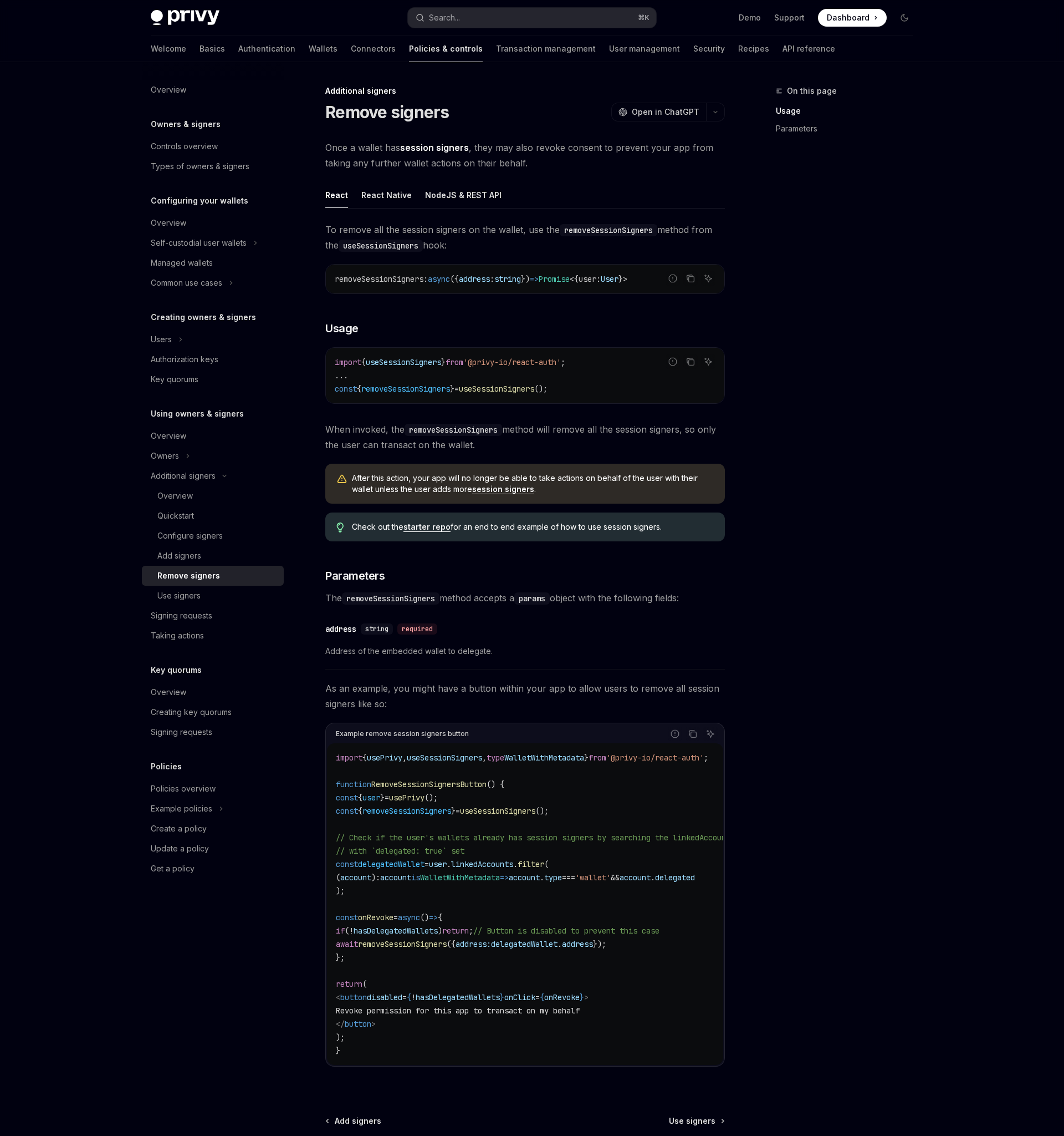
scroll to position [109, 0]
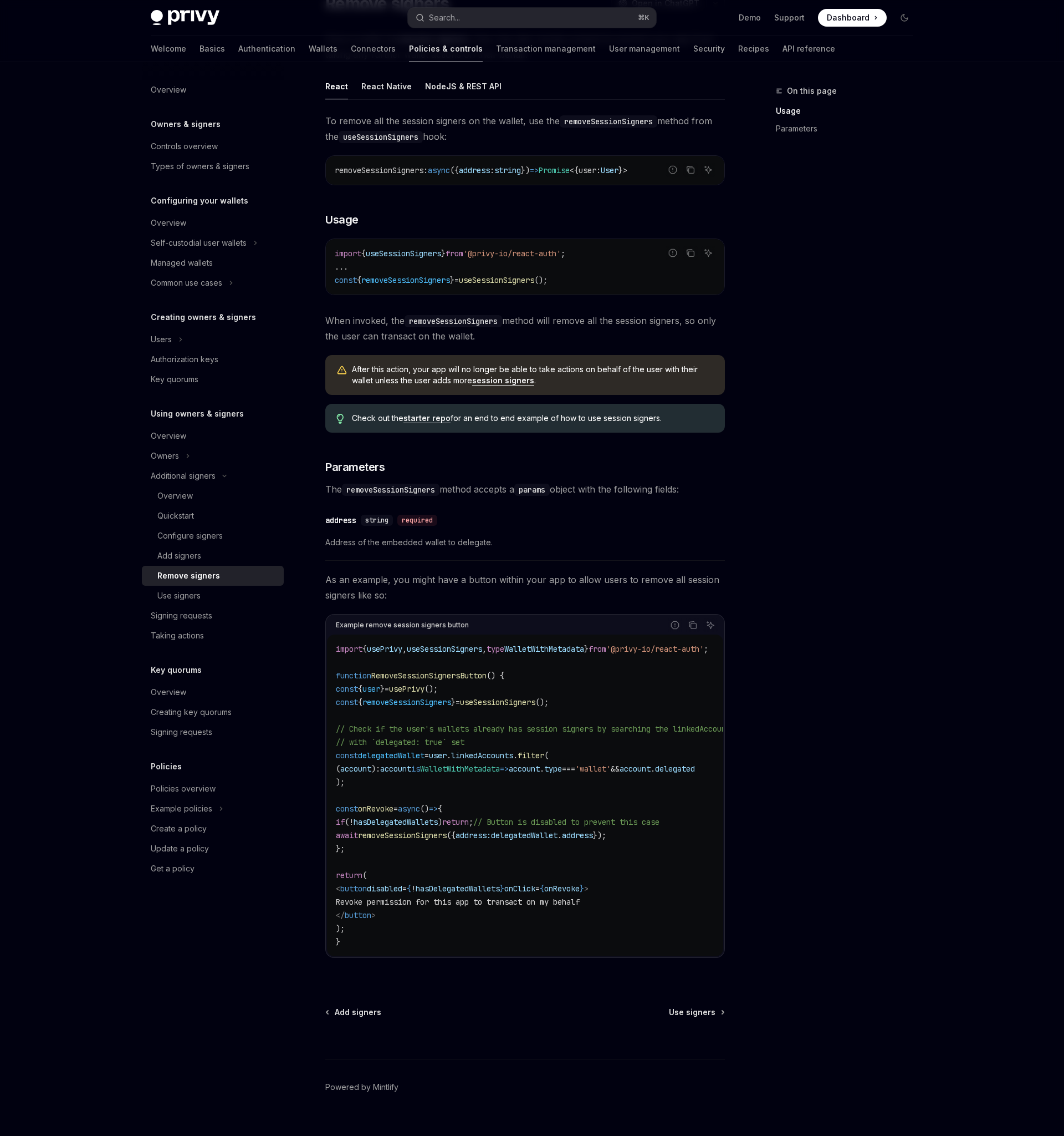
click at [703, 479] on div "To remove all the session signers on the wallet, use the removeSessionSigners m…" at bounding box center [525, 544] width 400 height 863
click at [480, 13] on button "Search... ⌘ K" at bounding box center [532, 18] width 249 height 20
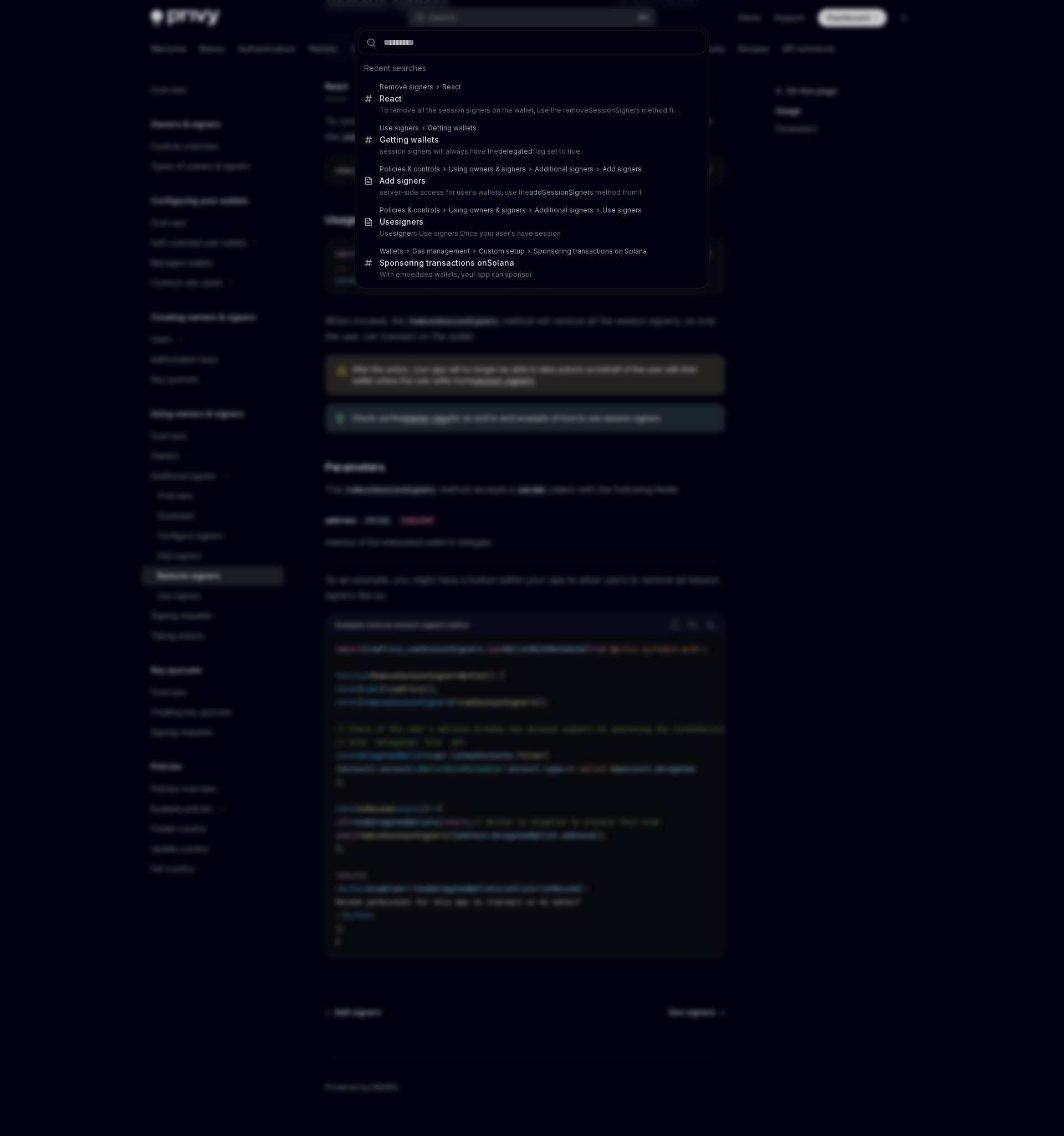
type input "**********"
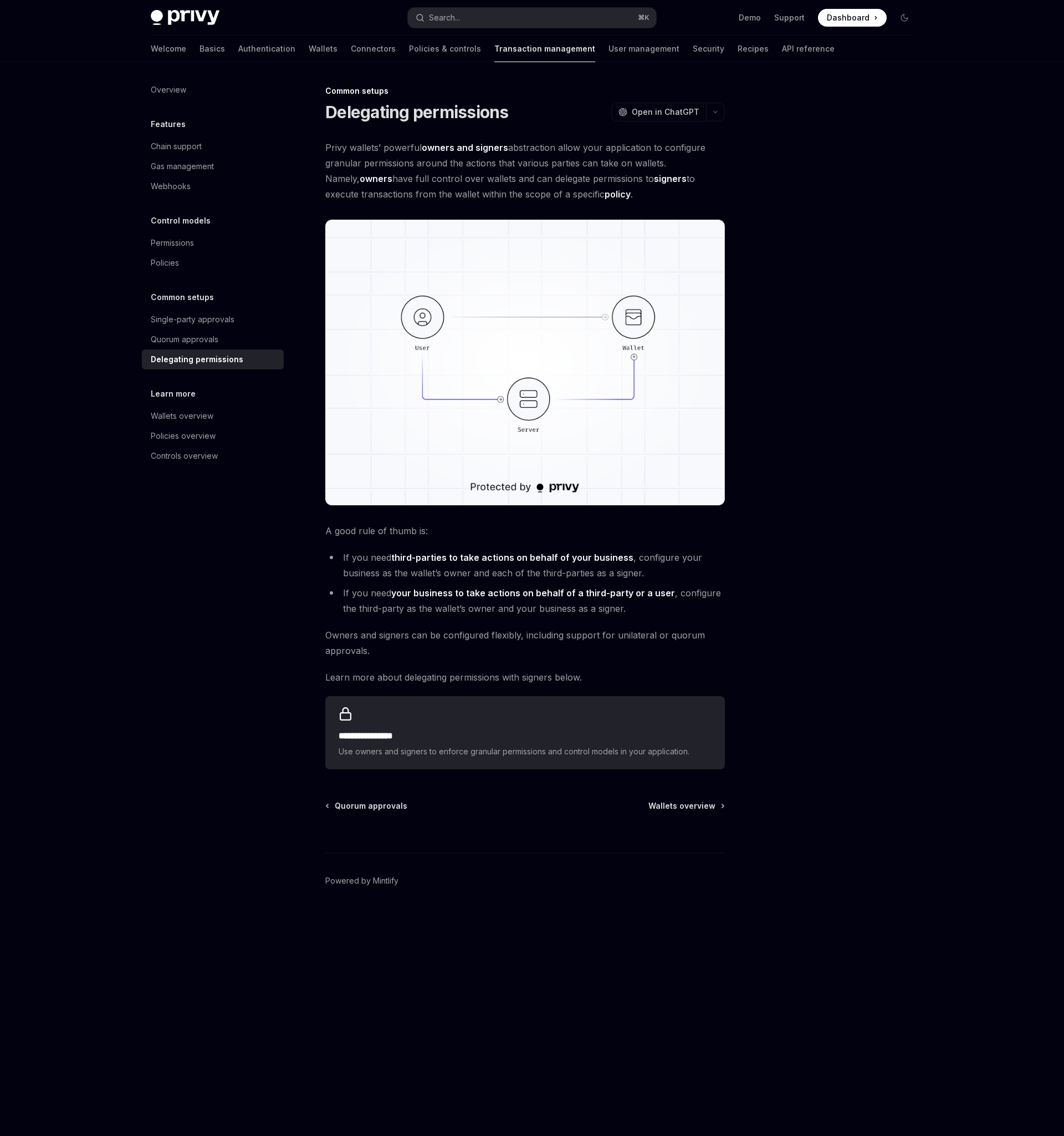
click at [811, 460] on div at bounding box center [838, 610] width 168 height 1051
click at [493, 725] on div "**********" at bounding box center [525, 733] width 400 height 73
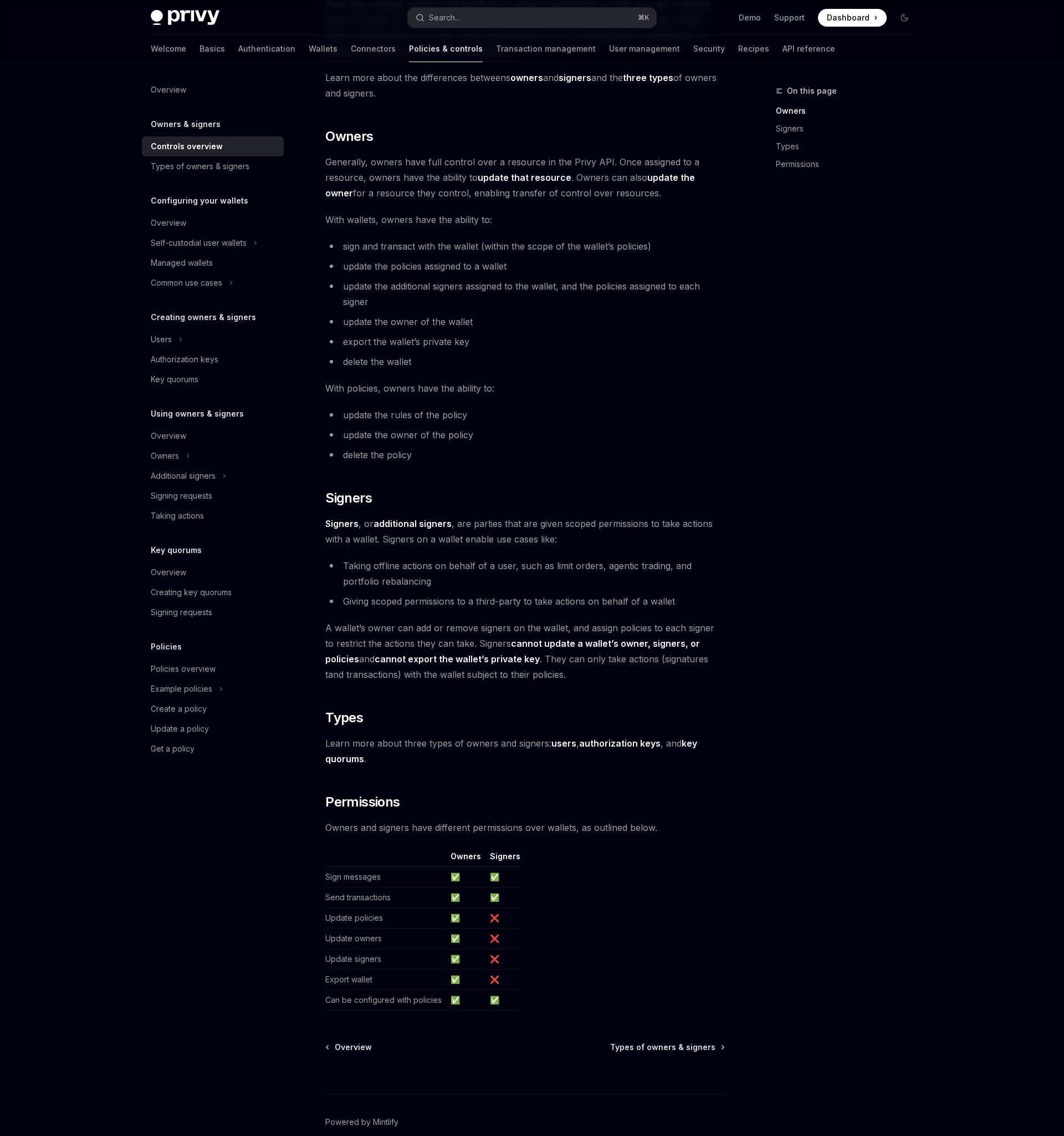
scroll to position [281, 0]
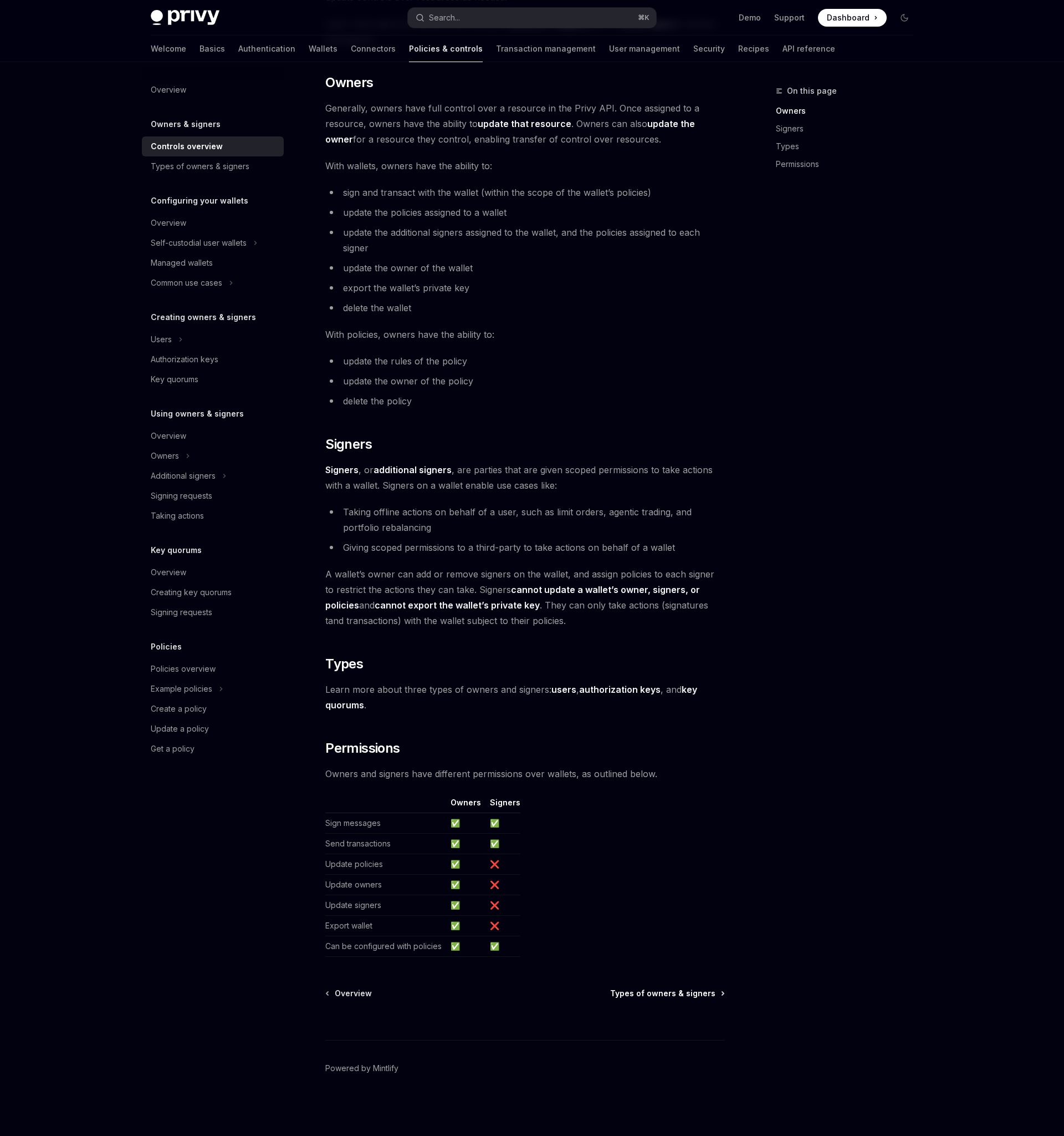
click at [687, 997] on span "Types of owners & signers" at bounding box center [663, 994] width 106 height 11
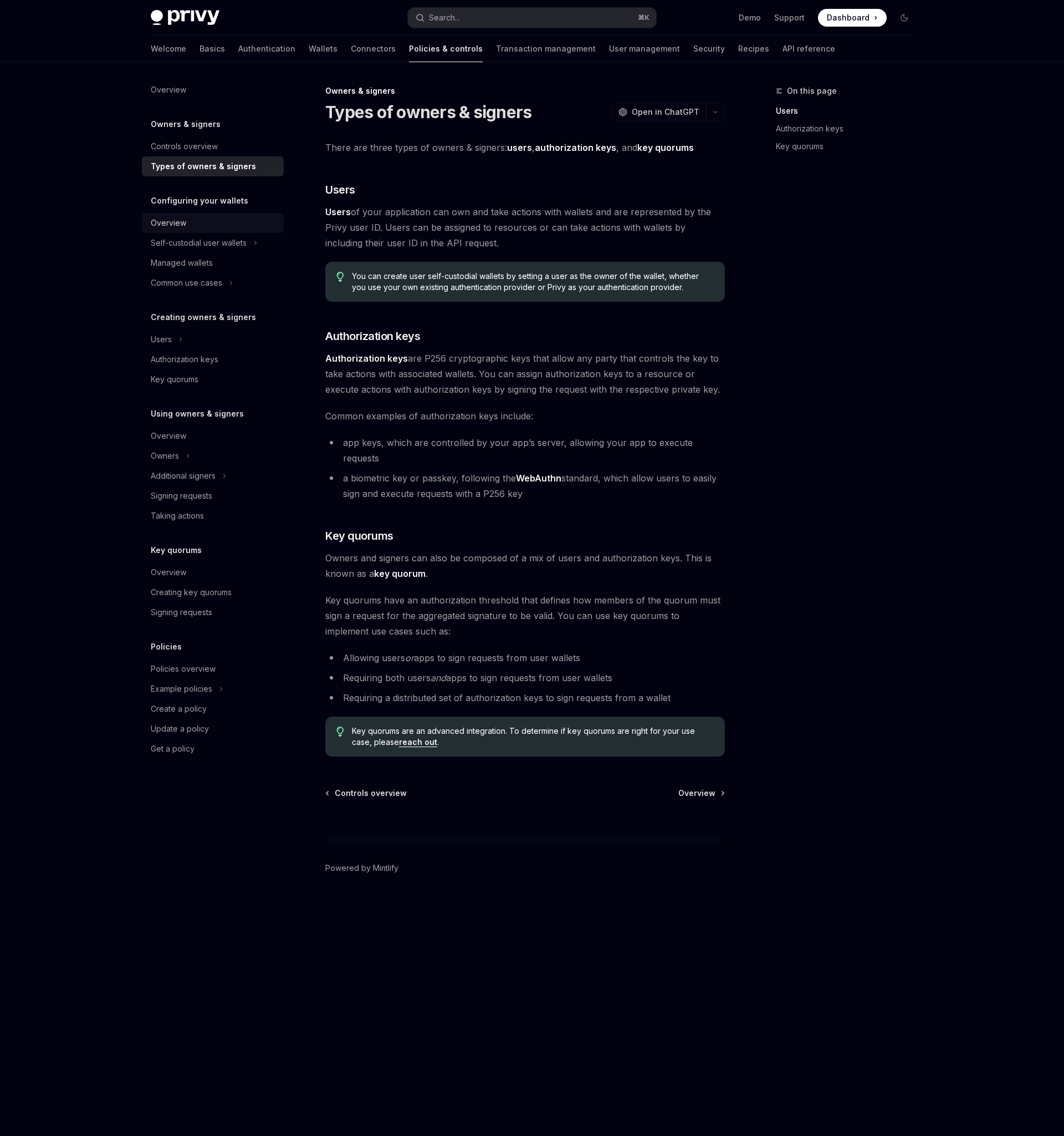
click at [203, 224] on div "Overview" at bounding box center [214, 223] width 126 height 13
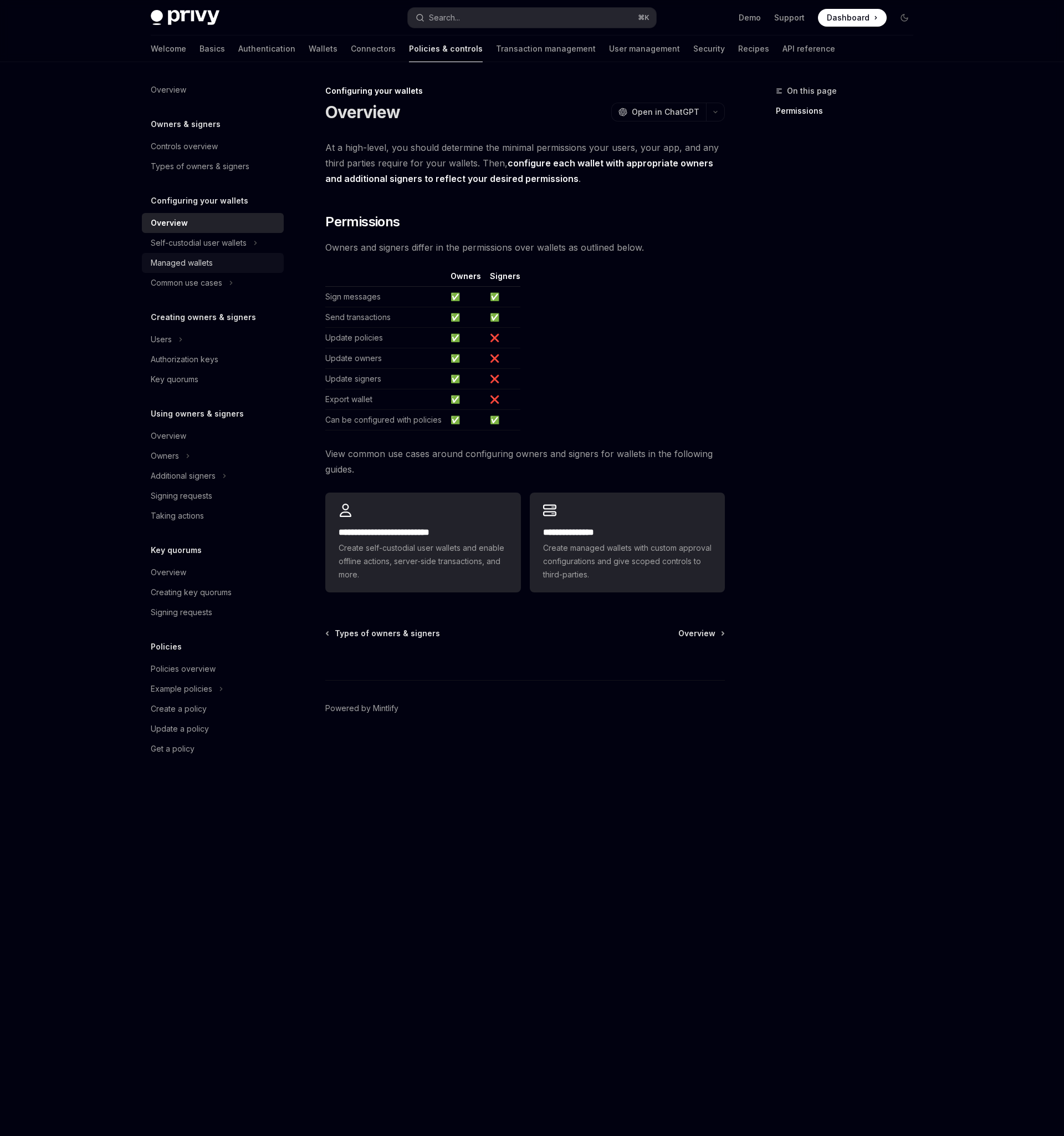
click at [193, 266] on div "Managed wallets" at bounding box center [182, 263] width 62 height 13
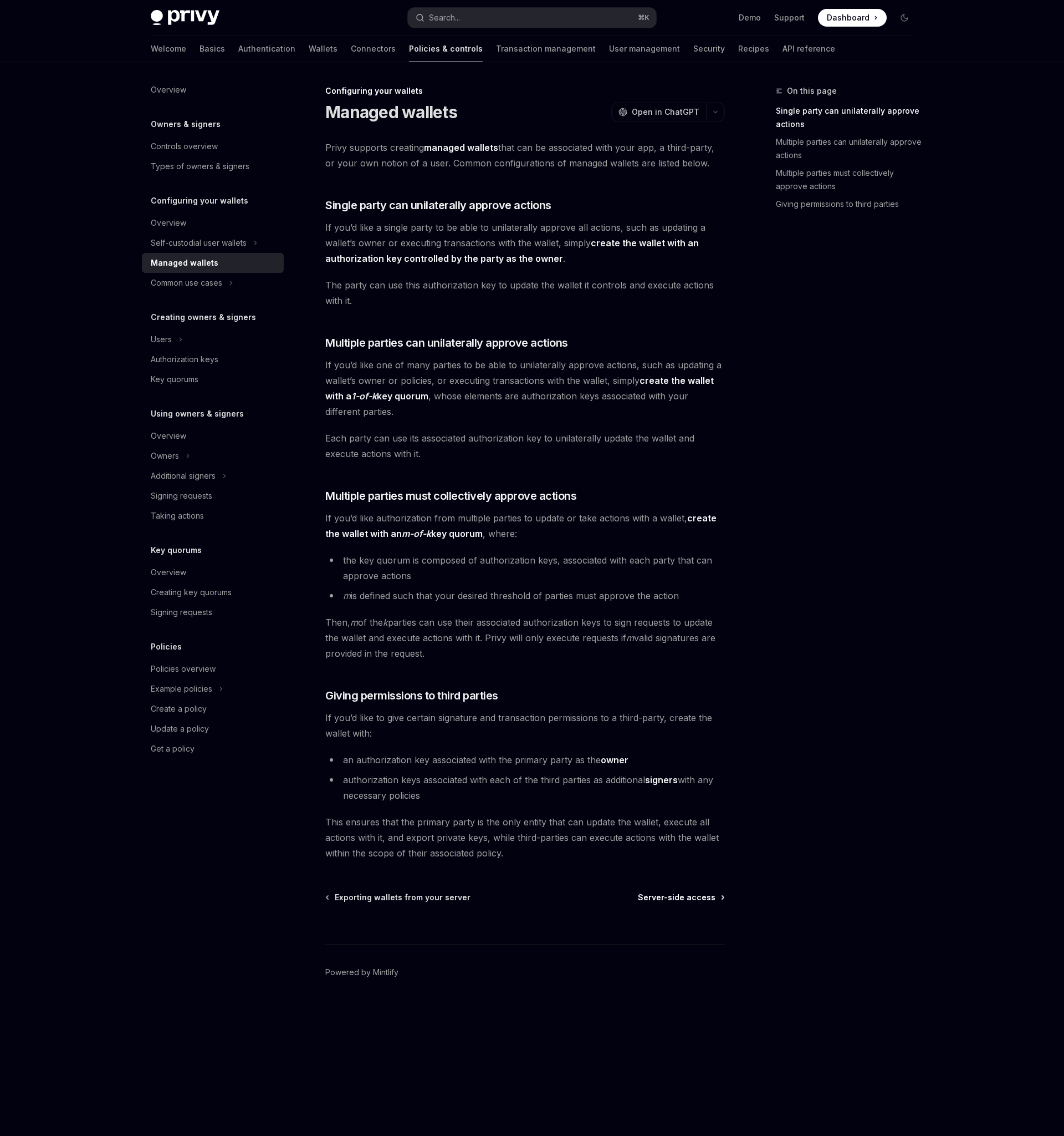
click at [672, 893] on span "Server-side access" at bounding box center [676, 898] width 77 height 11
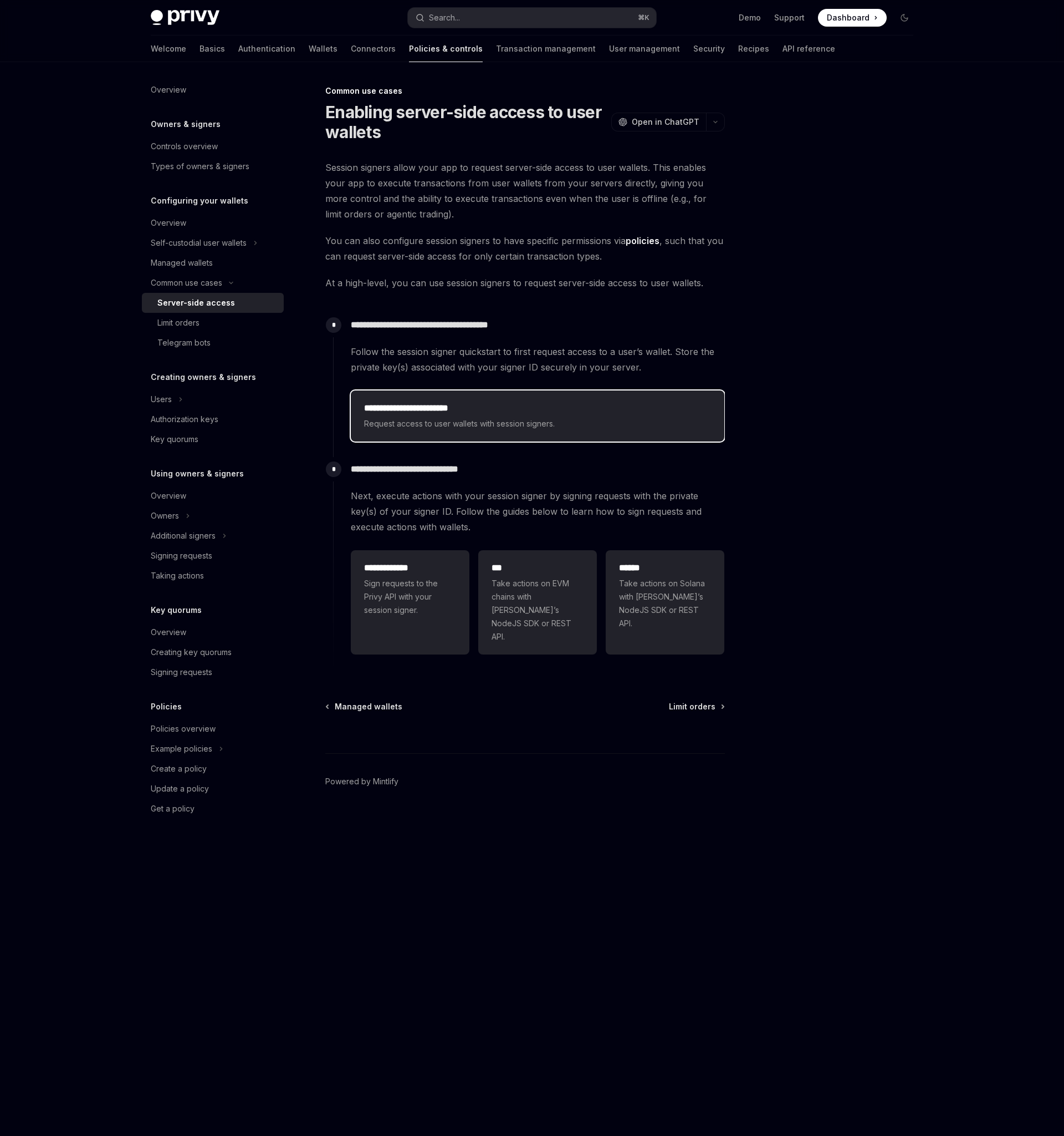
click at [503, 424] on span "Request access to user wallets with session signers." at bounding box center [537, 424] width 347 height 13
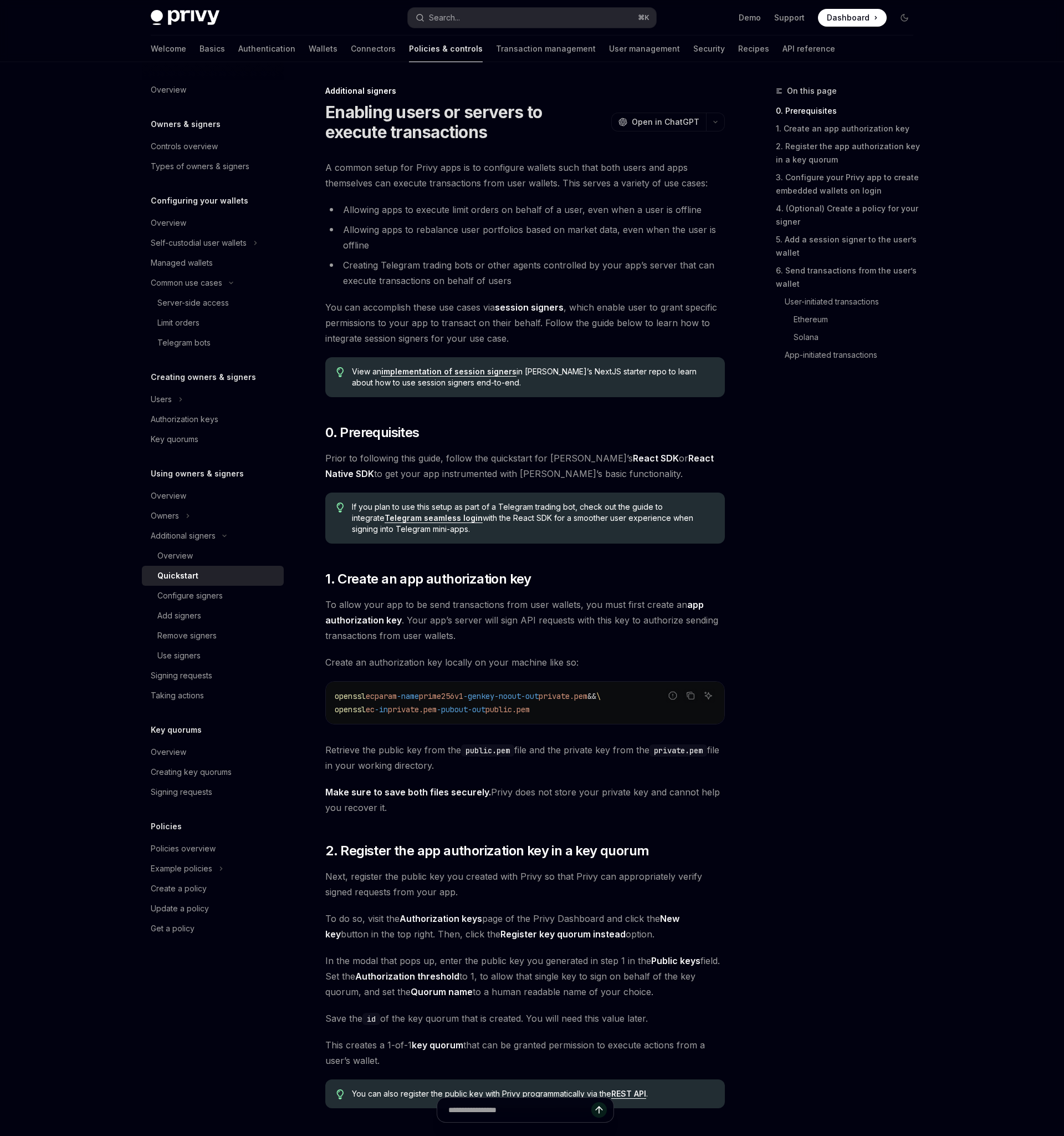
click at [470, 274] on li "Creating Telegram trading bots or other agents controlled by your app’s server …" at bounding box center [525, 272] width 400 height 31
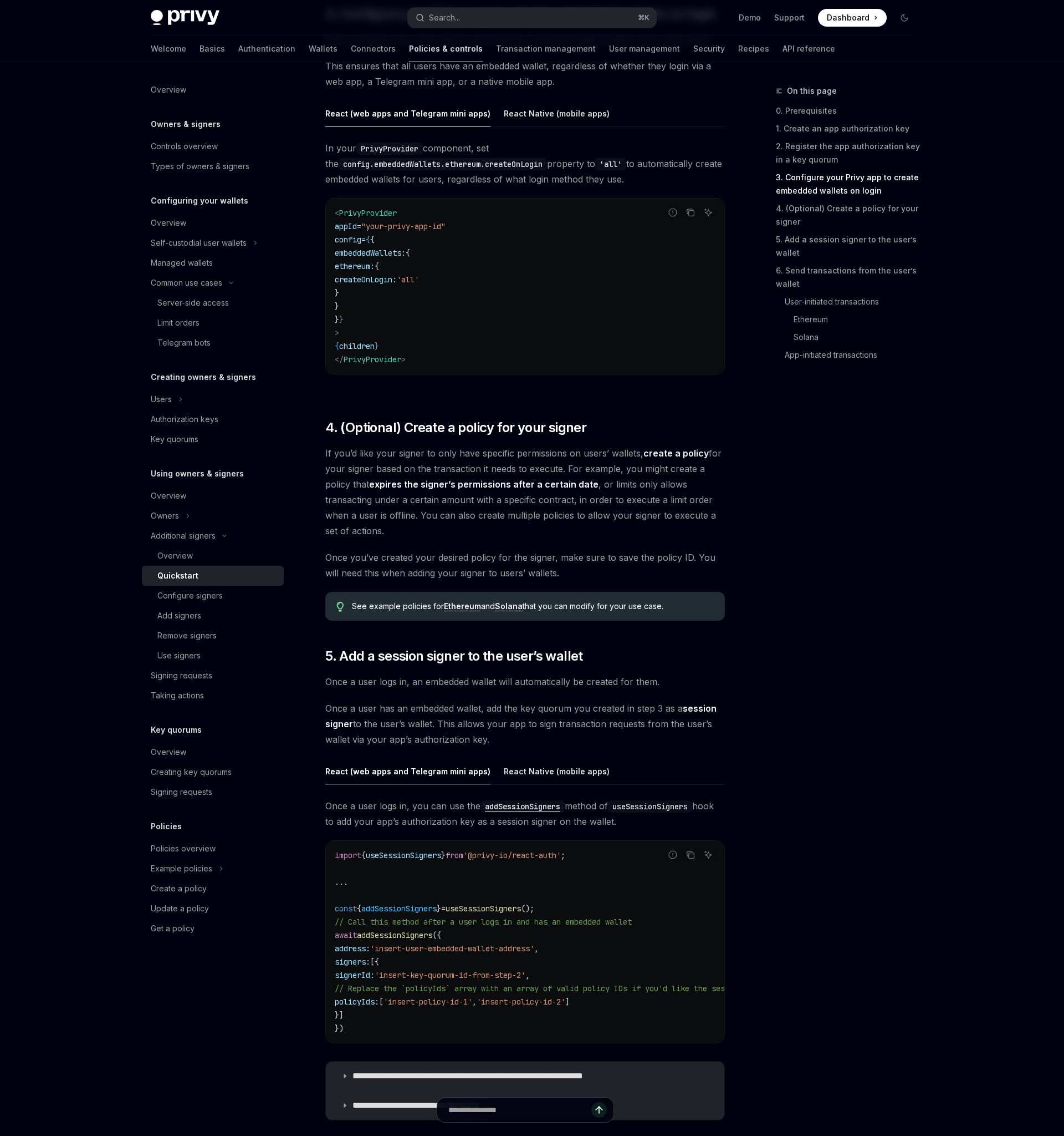
scroll to position [1133, 0]
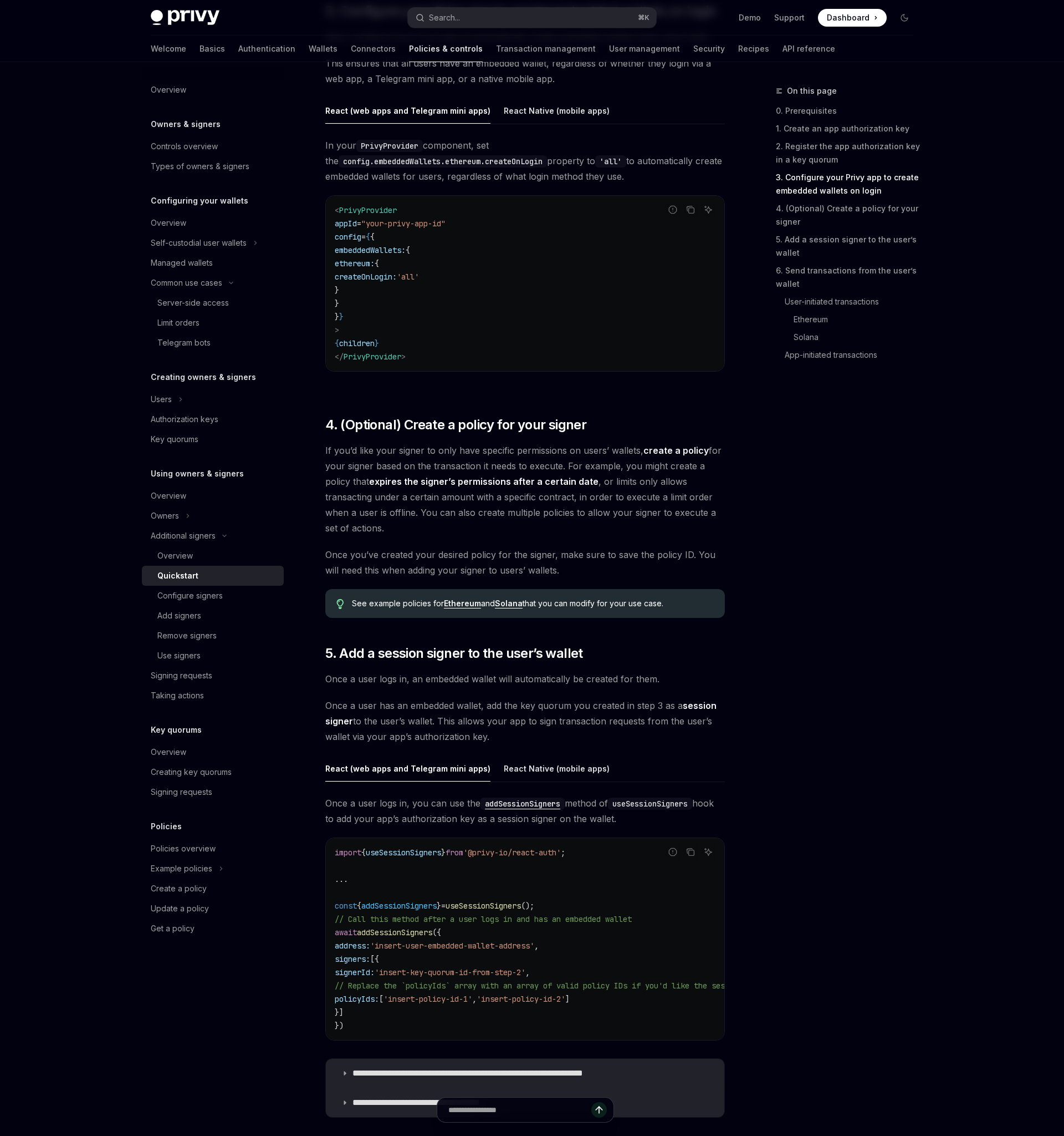
click at [474, 547] on span "Once you’ve created your desired policy for the signer, make sure to save the p…" at bounding box center [525, 562] width 400 height 31
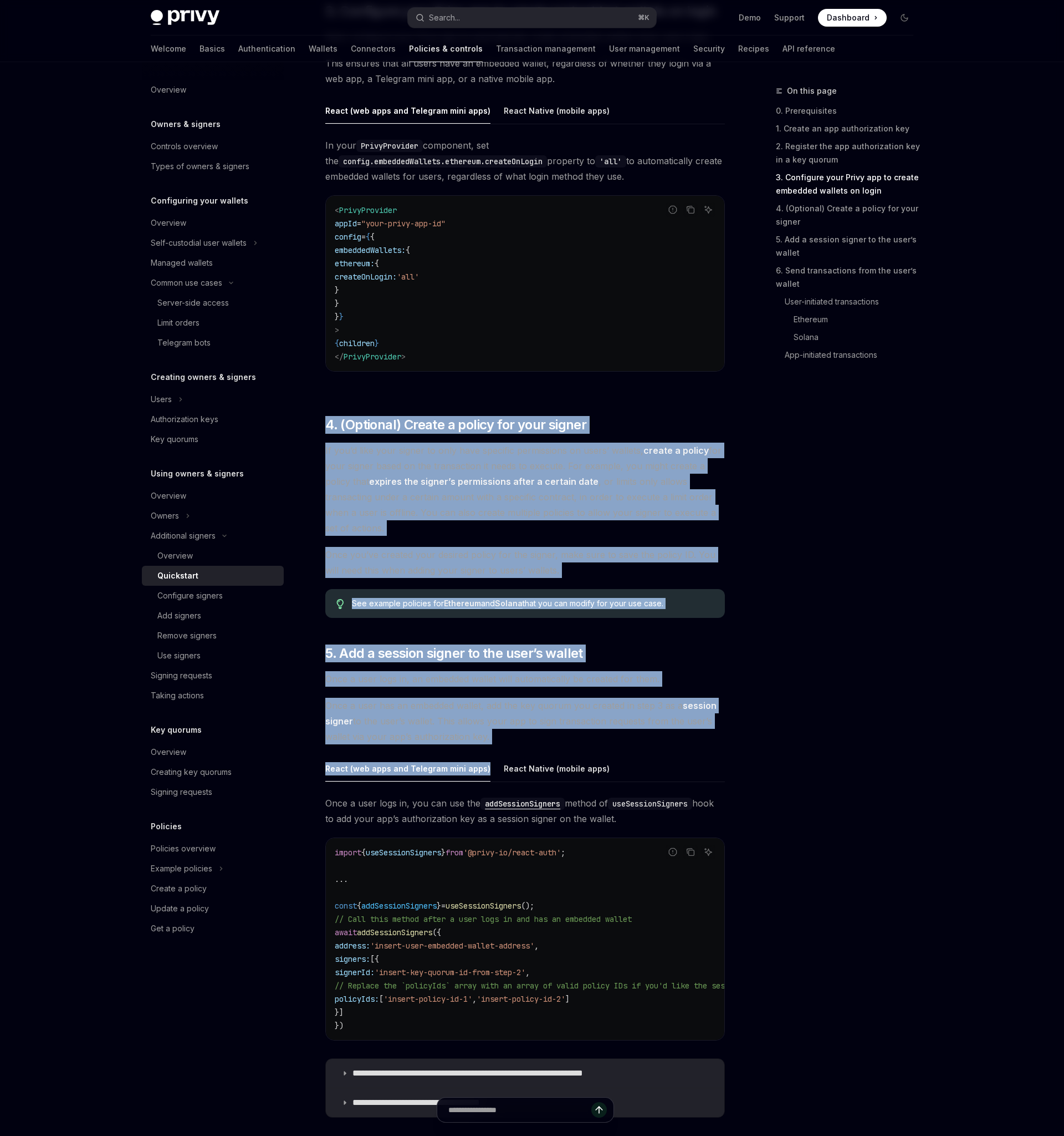
drag, startPoint x: 345, startPoint y: 404, endPoint x: 579, endPoint y: 749, distance: 416.9
click at [579, 749] on div "A common setup for Privy apps is to configure wallets such that both users and …" at bounding box center [525, 561] width 400 height 3067
copy div "4. (Optional) Create a policy for your signer If you’d like your signer to only…"
click at [662, 503] on span "If you’d like your signer to only have specific permissions on users’ wallets, …" at bounding box center [525, 489] width 400 height 94
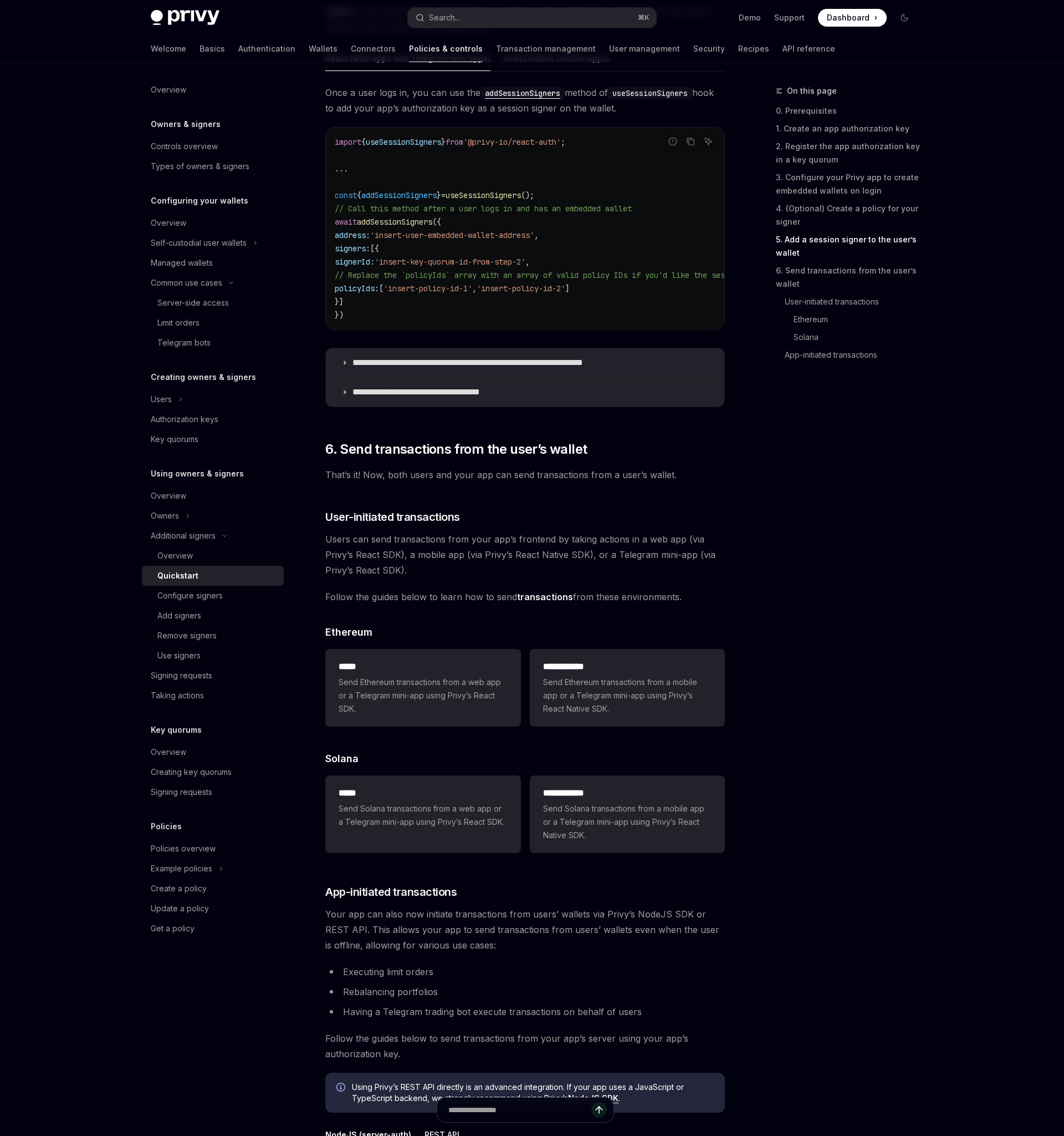
scroll to position [1842, 0]
click at [200, 601] on div "Configure signers" at bounding box center [190, 595] width 65 height 13
type textarea "*"
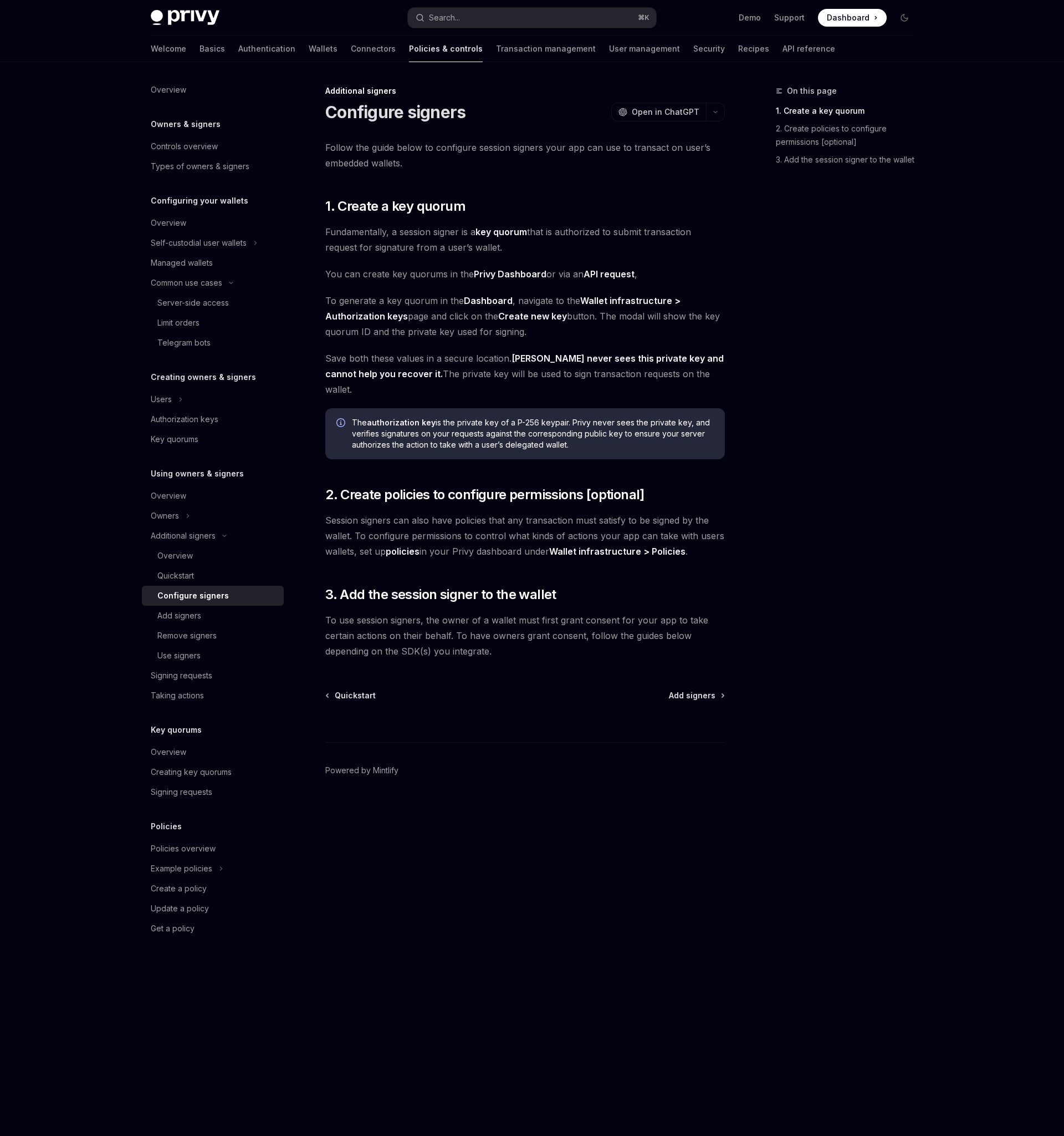
click at [424, 330] on span "To generate a key quorum in the Dashboard , navigate to the Wallet infrastructu…" at bounding box center [525, 316] width 400 height 46
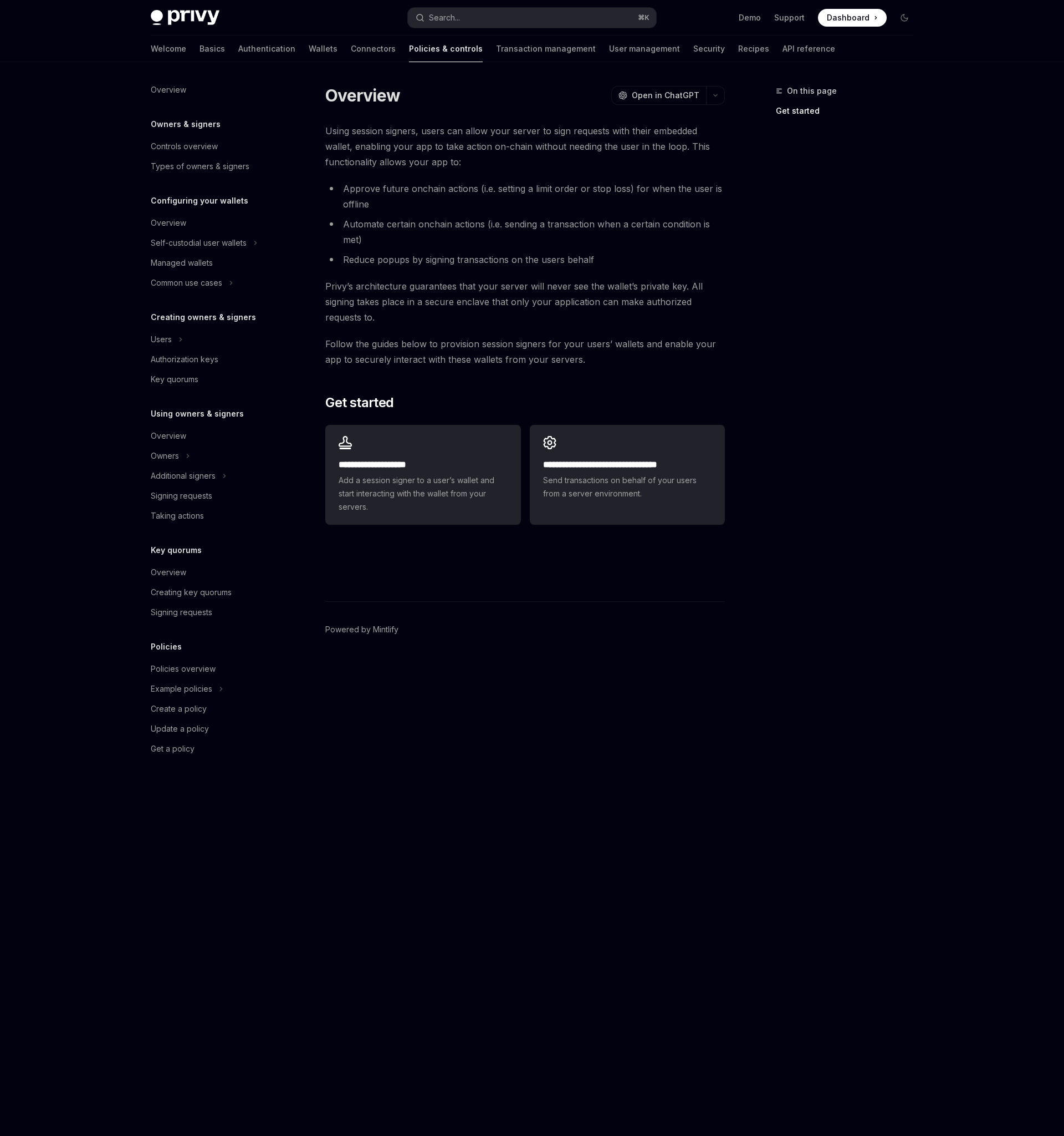
click at [675, 295] on span "Privy’s architecture guarantees that your server will never see the wallet’s pr…" at bounding box center [525, 301] width 400 height 46
click at [761, 316] on div "**********" at bounding box center [532, 598] width 780 height 1073
click at [461, 302] on span "Privy’s architecture guarantees that your server will never see the wallet’s pr…" at bounding box center [525, 301] width 400 height 46
click at [480, 259] on li "Reduce popups by signing transactions on the users behalf" at bounding box center [525, 259] width 400 height 15
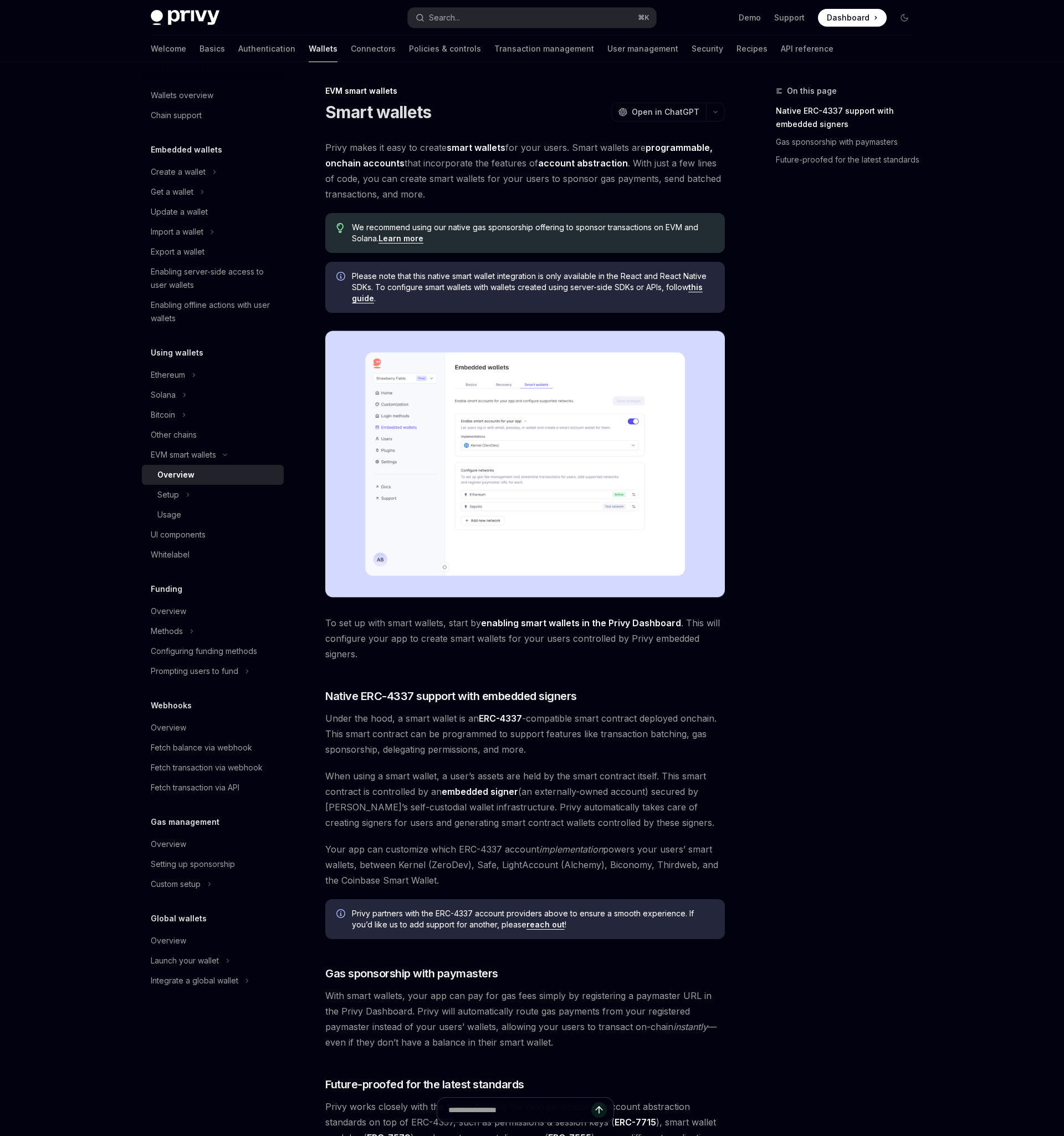
click at [1007, 472] on div "Privy Docs home page Search... ⌘ K Demo Support Dashboard Dashboard Search... N…" at bounding box center [532, 670] width 1064 height 1340
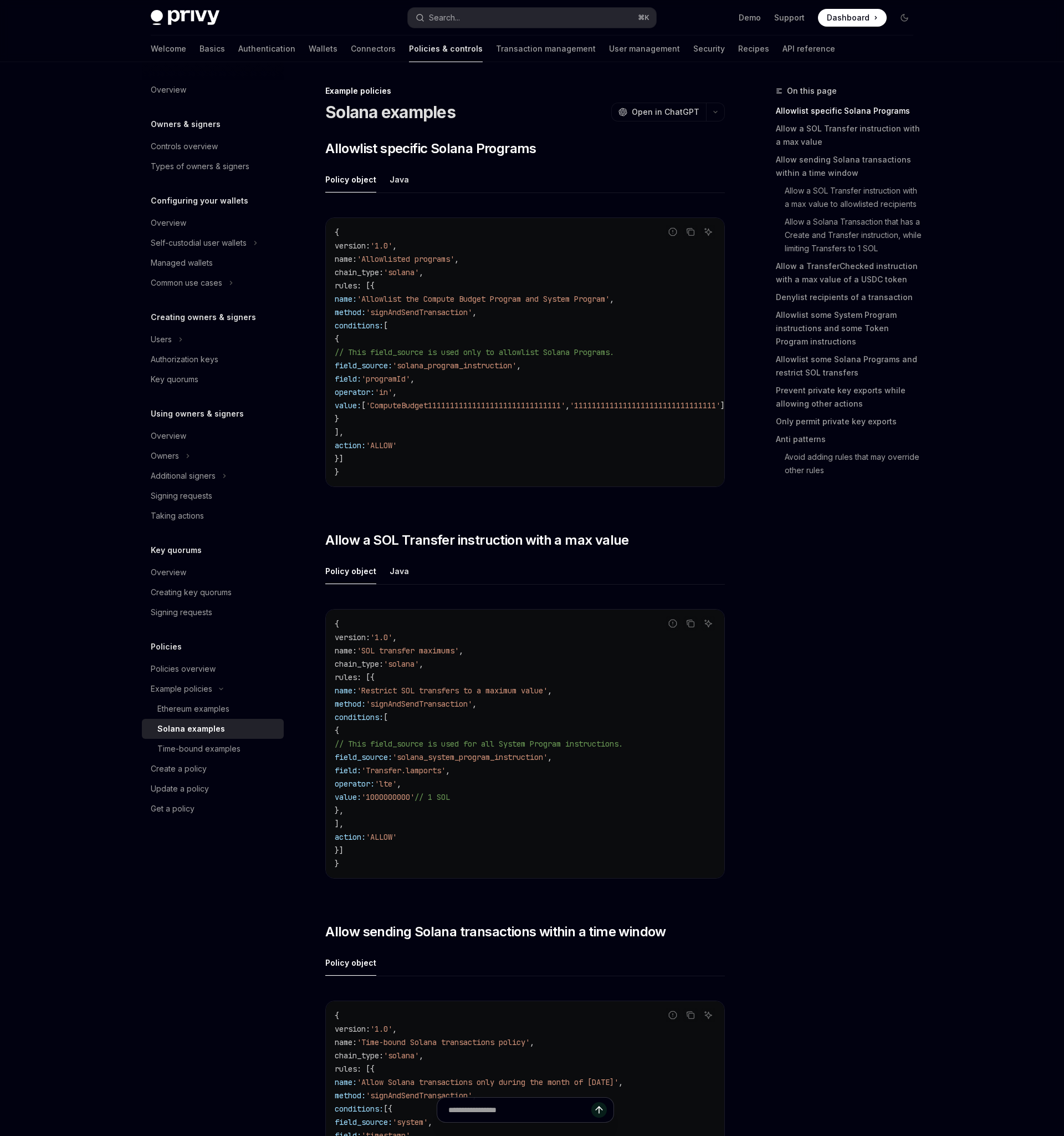
click at [209, 10] on img at bounding box center [185, 17] width 69 height 15
